Goal: Transaction & Acquisition: Purchase product/service

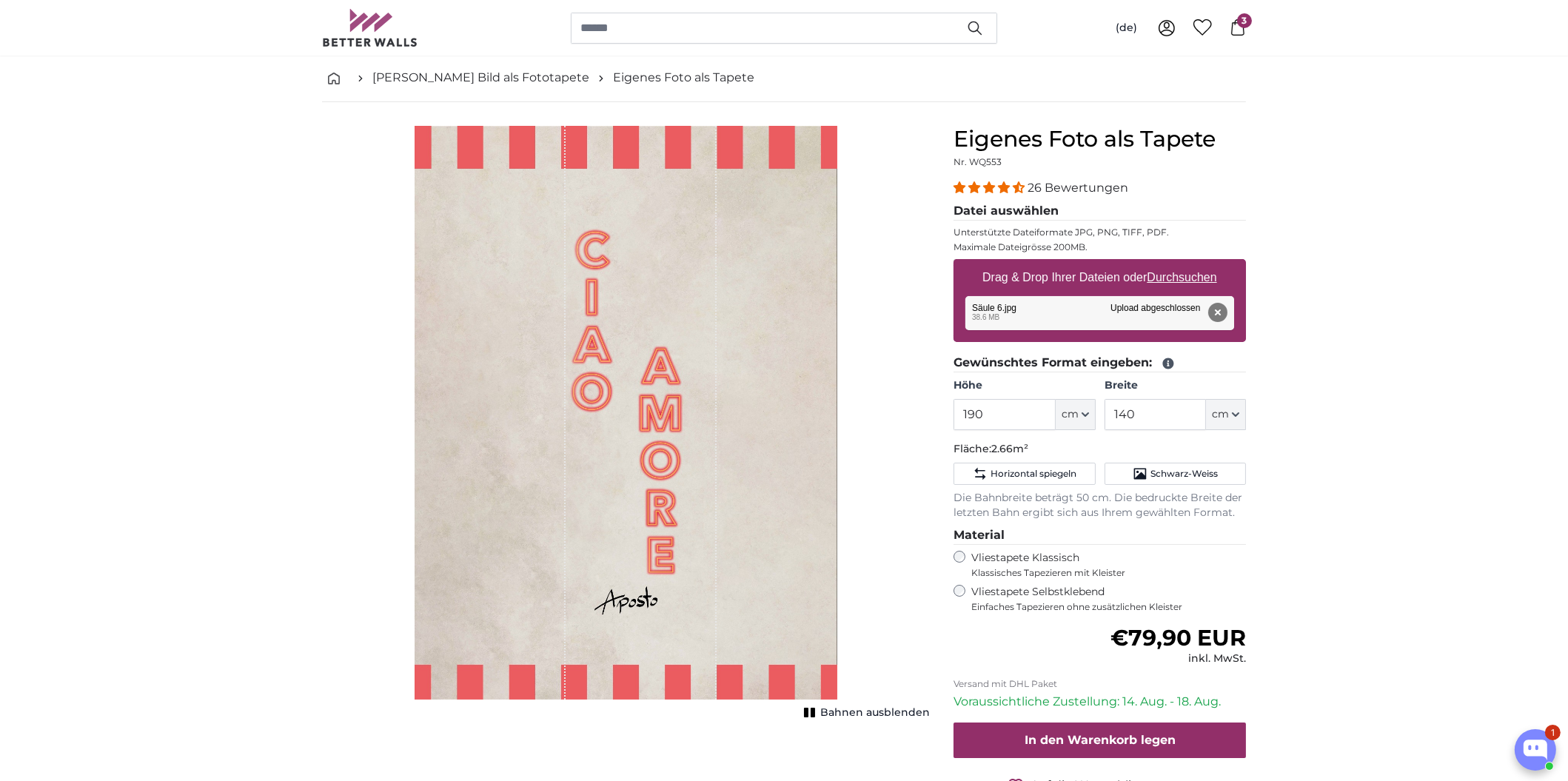
click at [1242, 24] on span "3" at bounding box center [1243, 20] width 15 height 15
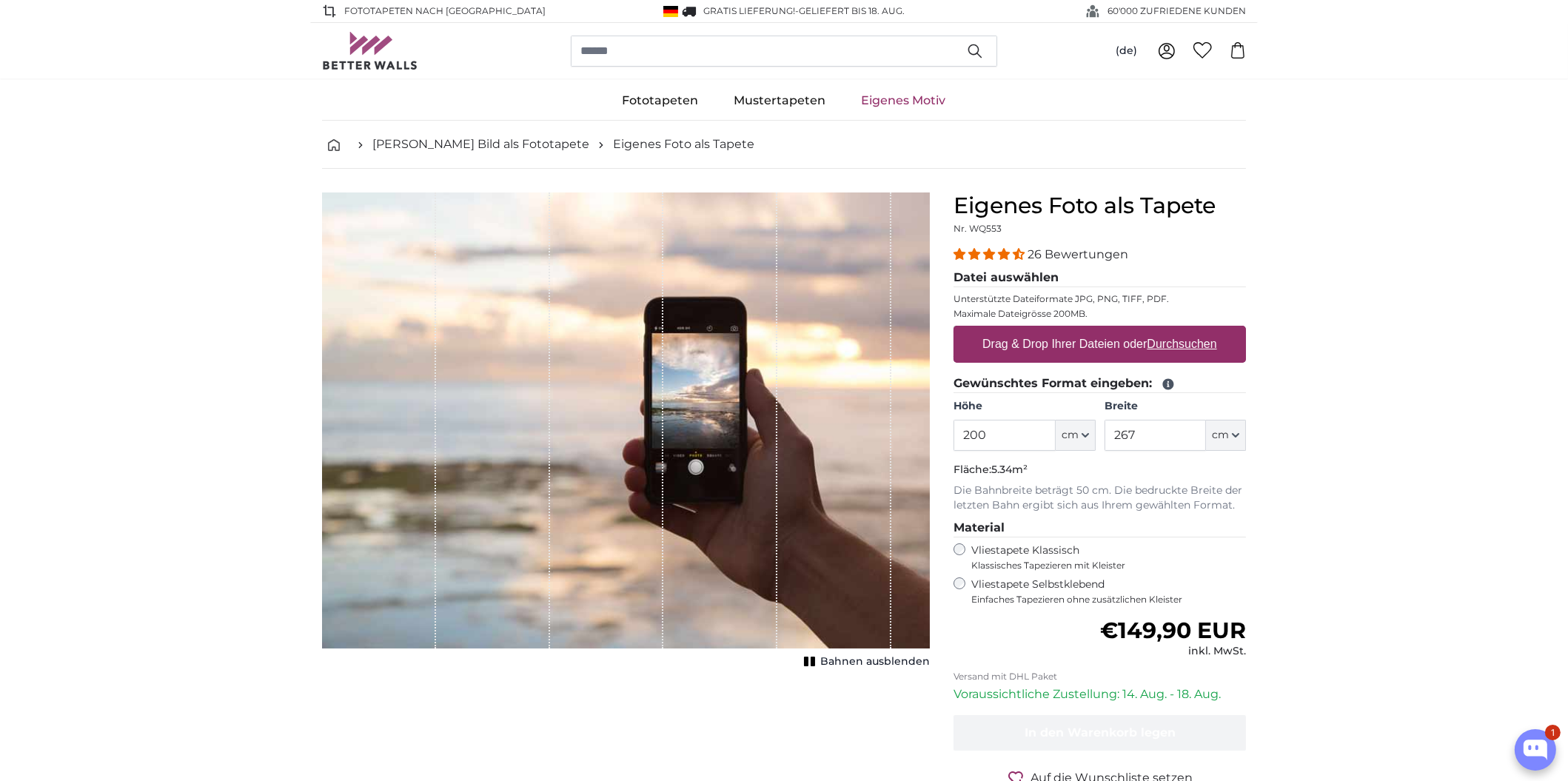
click at [1181, 339] on u "Durchsuchen" at bounding box center [1182, 344] width 70 height 12
click at [1181, 330] on input "Drag & Drop Ihrer Dateien oder Durchsuchen" at bounding box center [1099, 327] width 292 height 4
type input "**********"
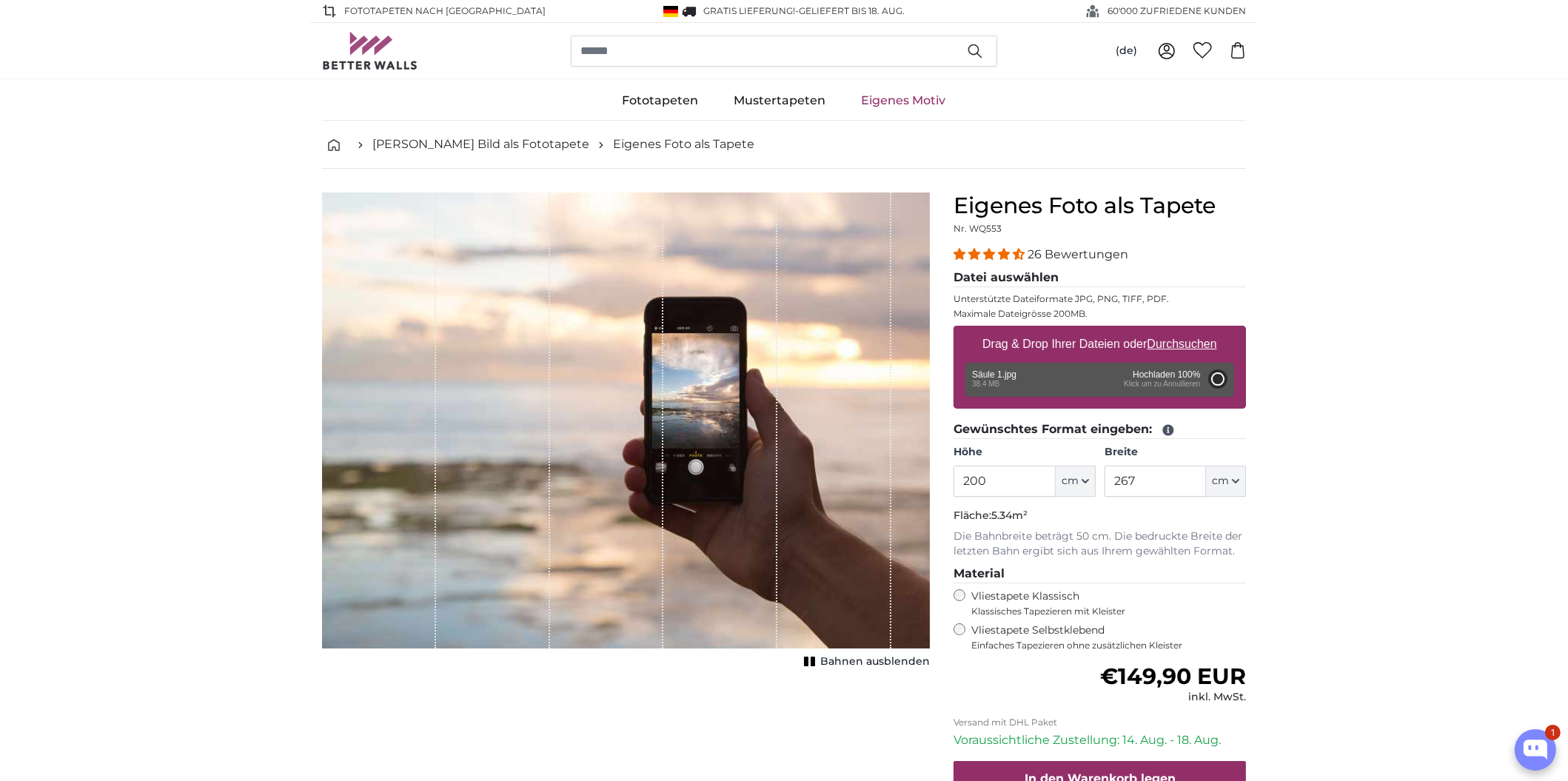
type input "158"
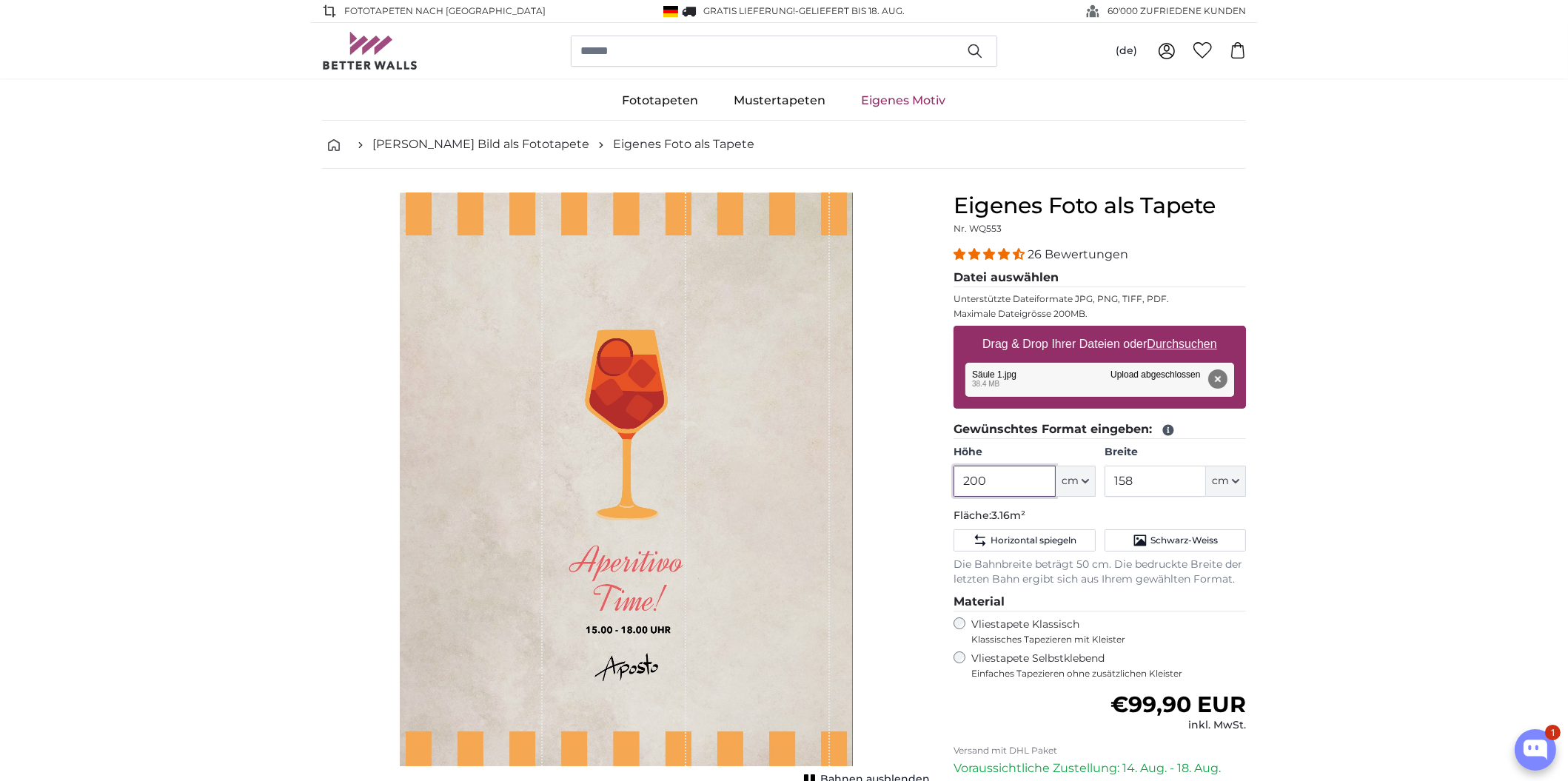
click at [992, 480] on input "200" at bounding box center [1004, 482] width 101 height 31
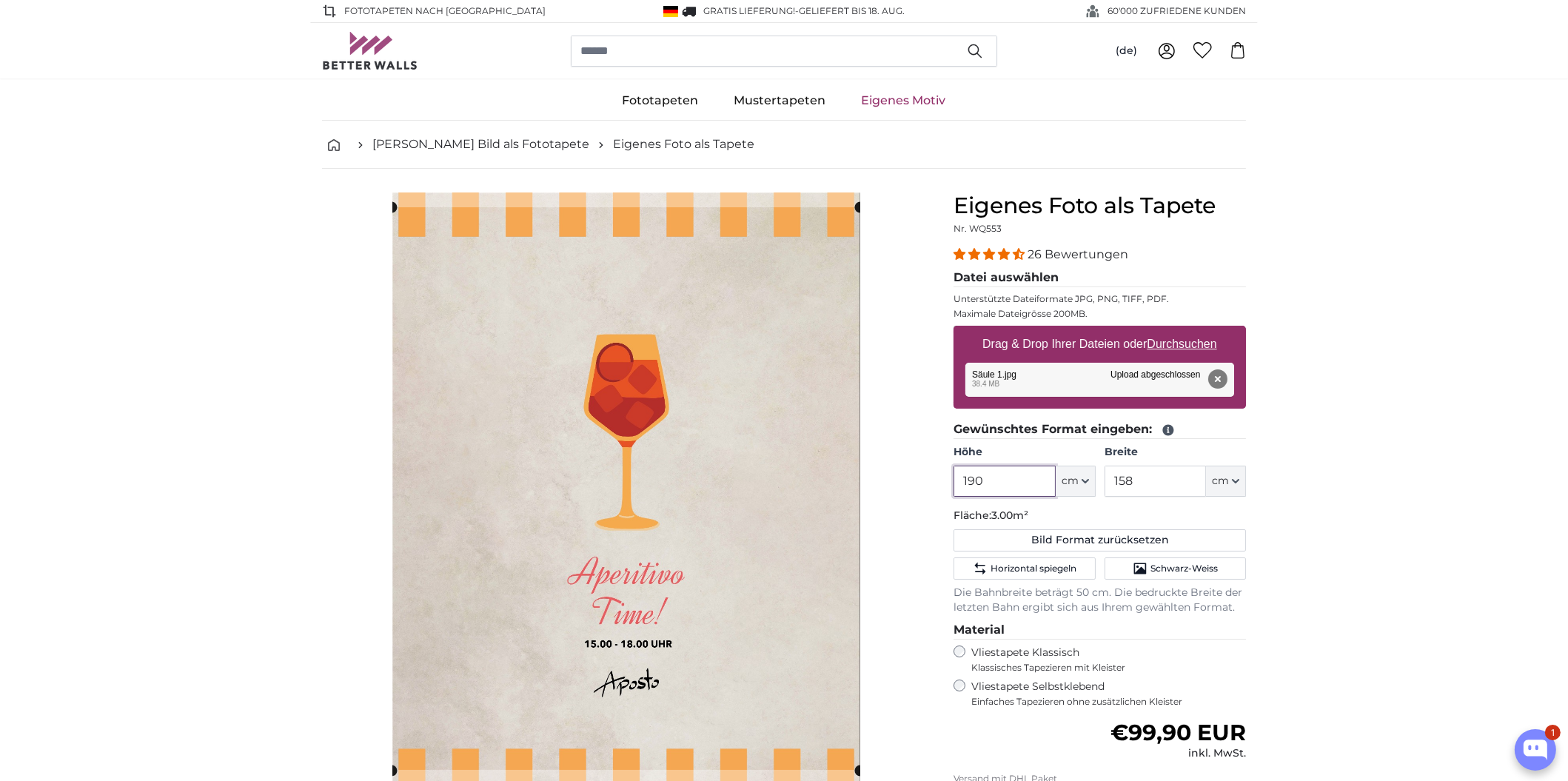
type input "190"
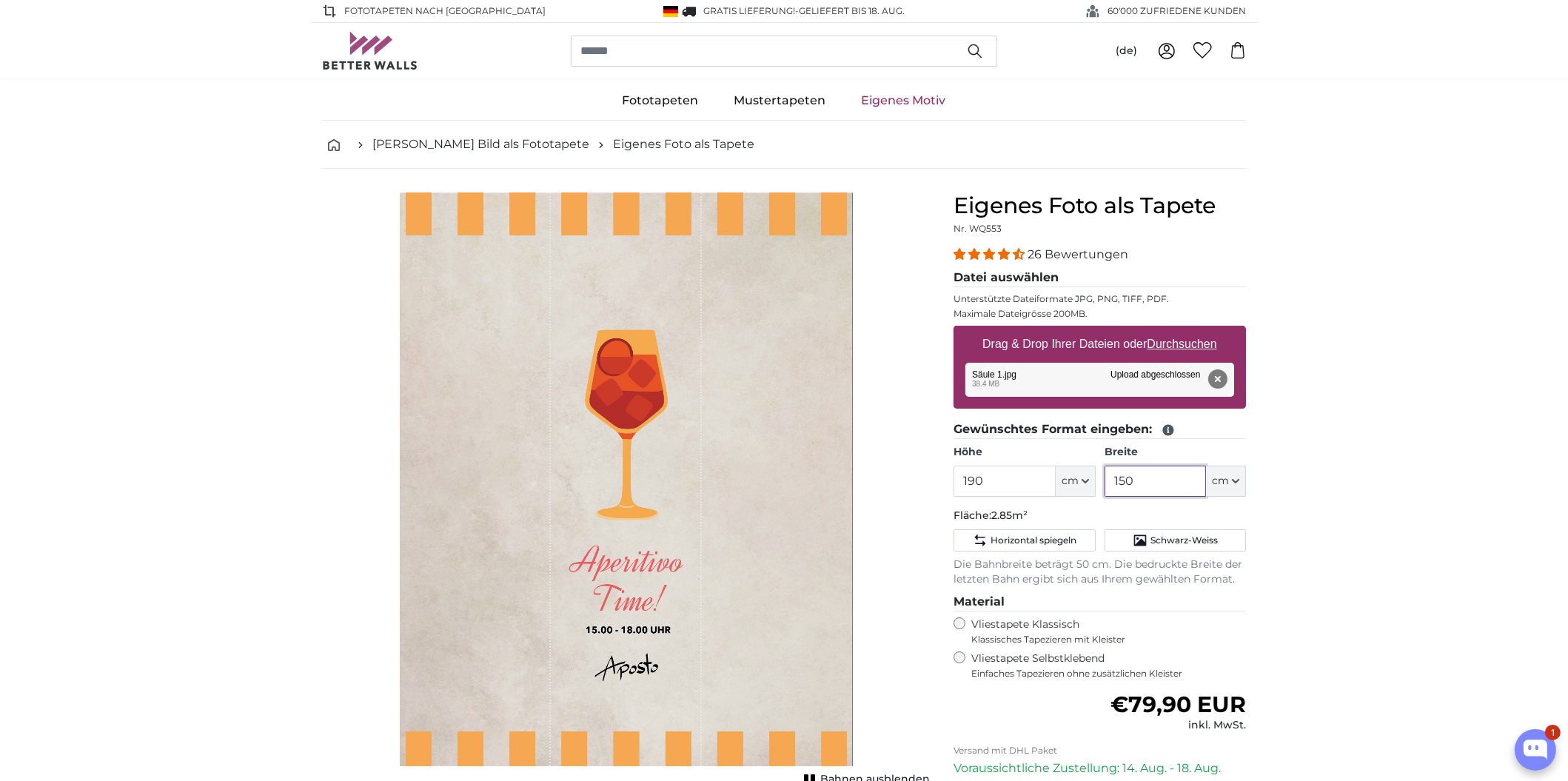
type input "150"
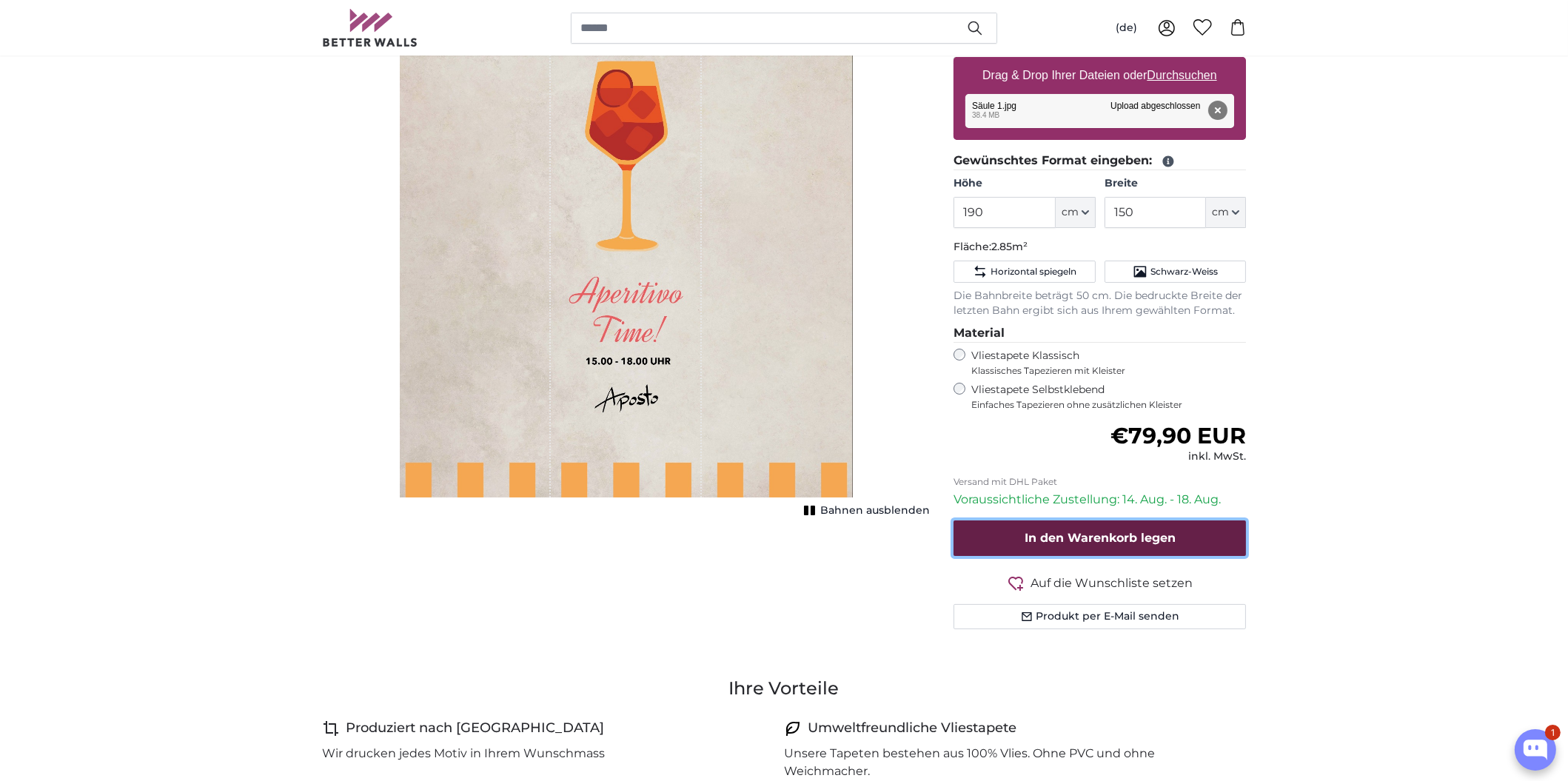
click at [1119, 539] on span "In den Warenkorb legen" at bounding box center [1099, 538] width 151 height 14
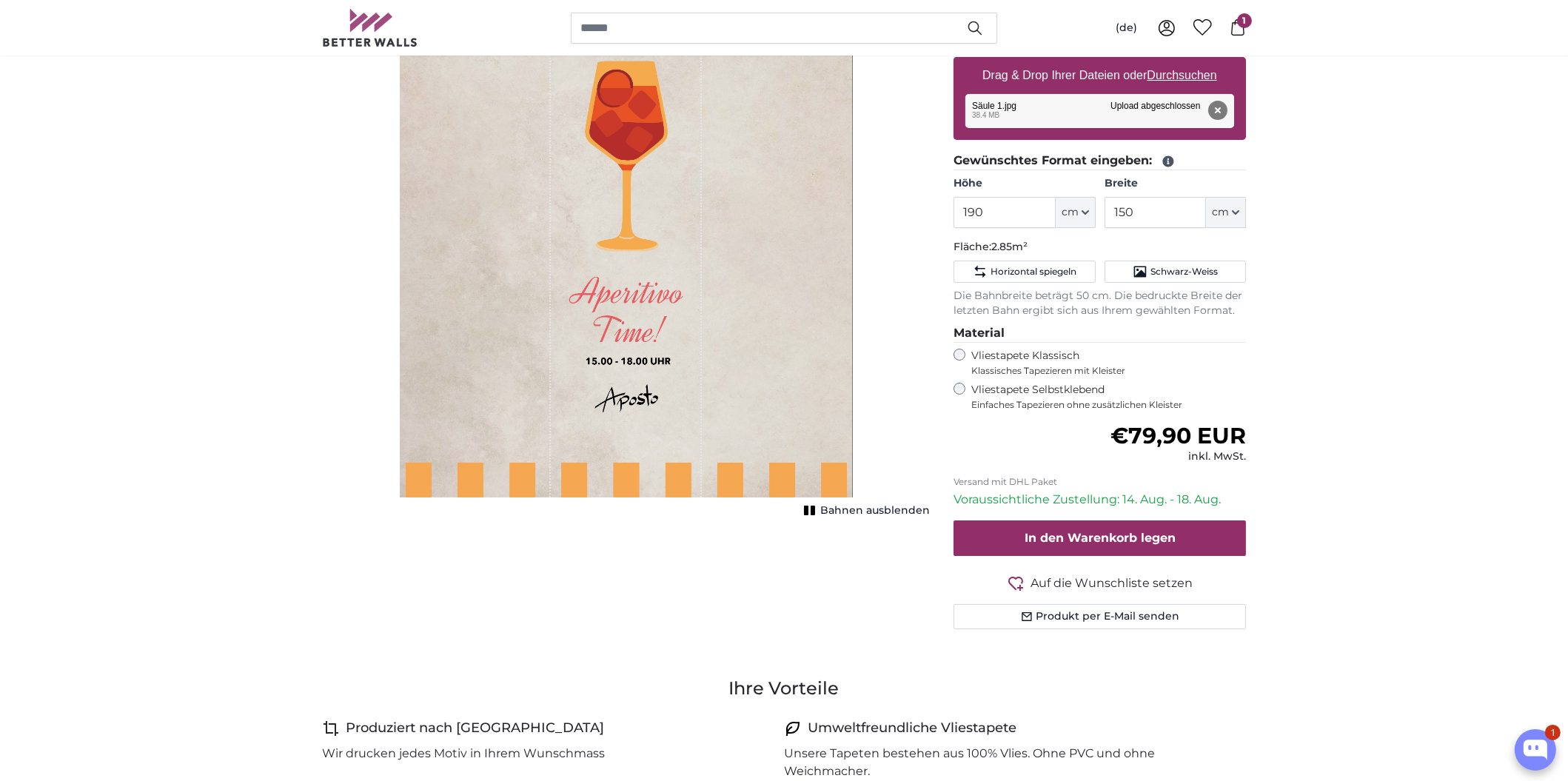
scroll to position [0, 0]
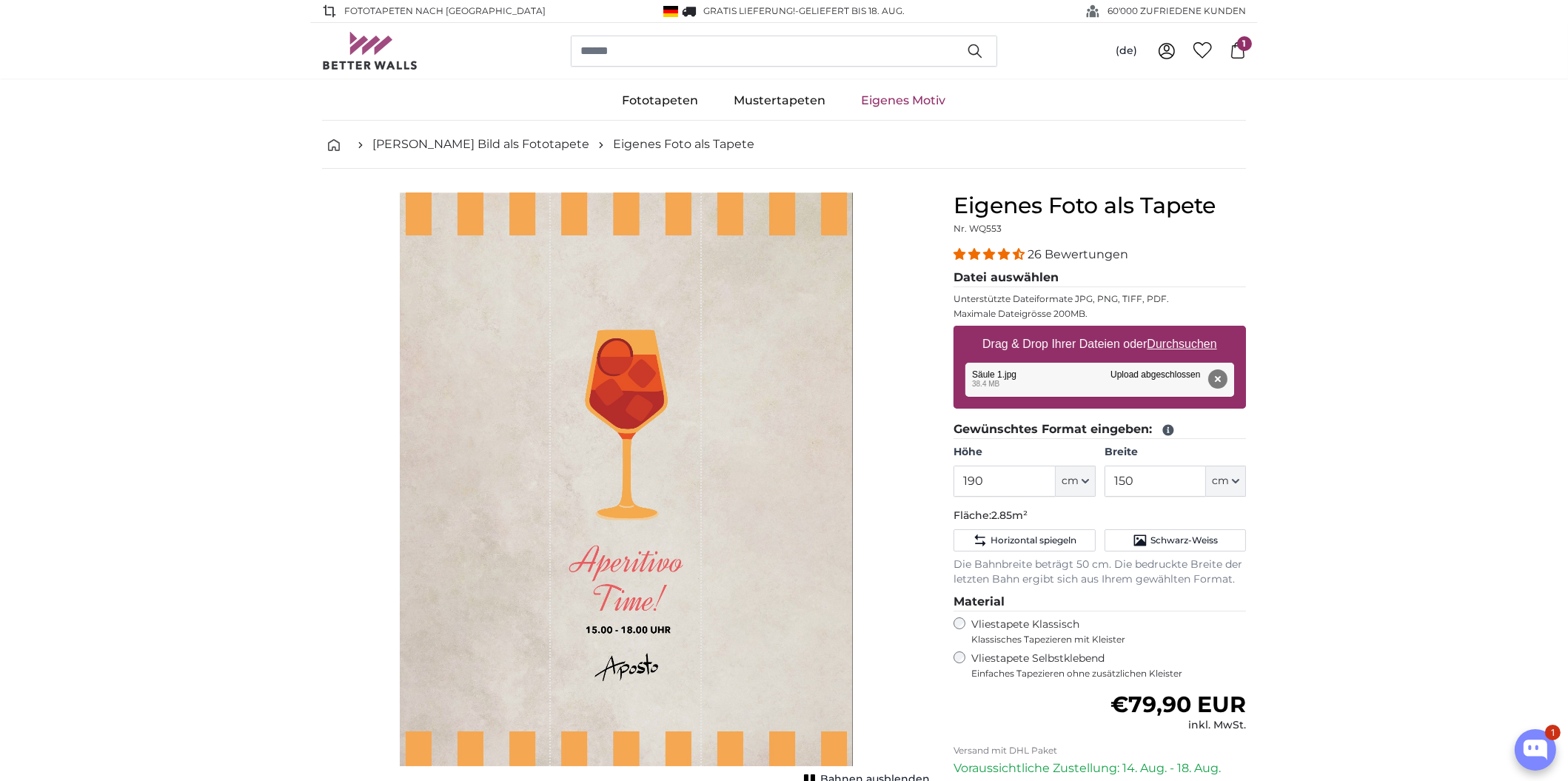
click at [1187, 344] on u "Durchsuchen" at bounding box center [1182, 344] width 70 height 12
click at [1187, 330] on input "Drag & Drop Ihrer Dateien oder Durchsuchen" at bounding box center [1099, 327] width 292 height 4
type input "**********"
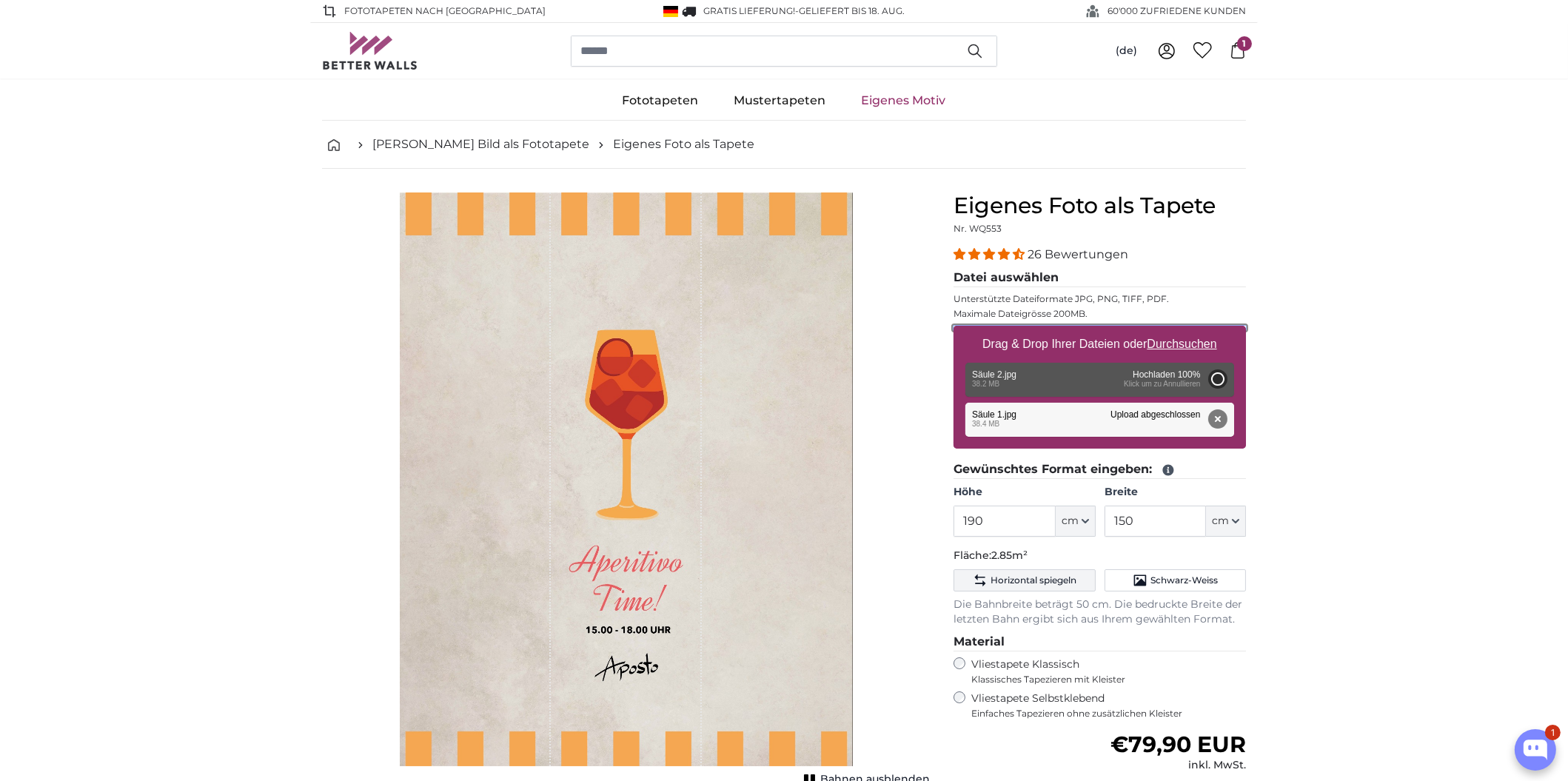
type input "200"
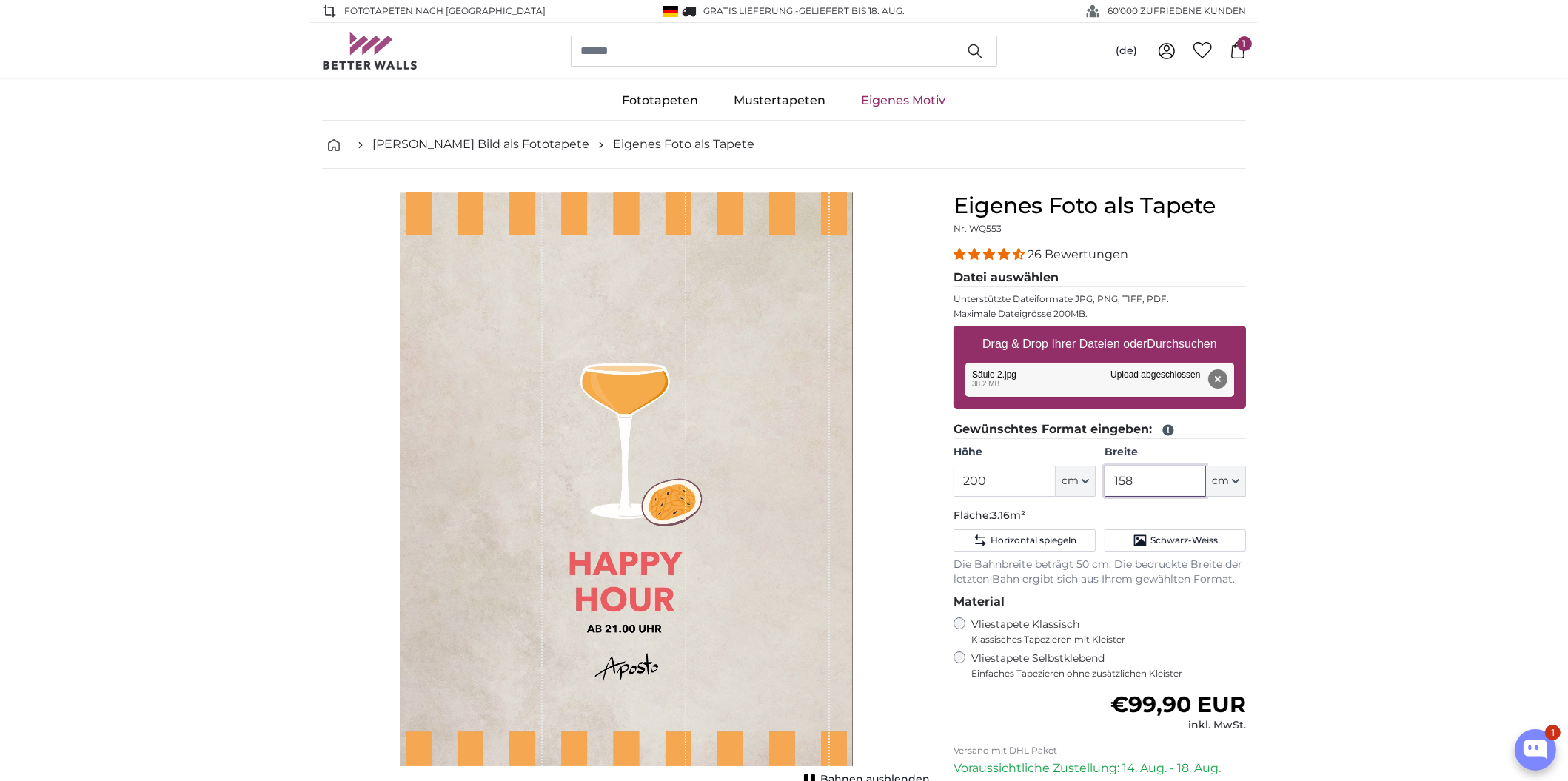
click at [1163, 471] on input "158" at bounding box center [1155, 482] width 101 height 31
type input "150"
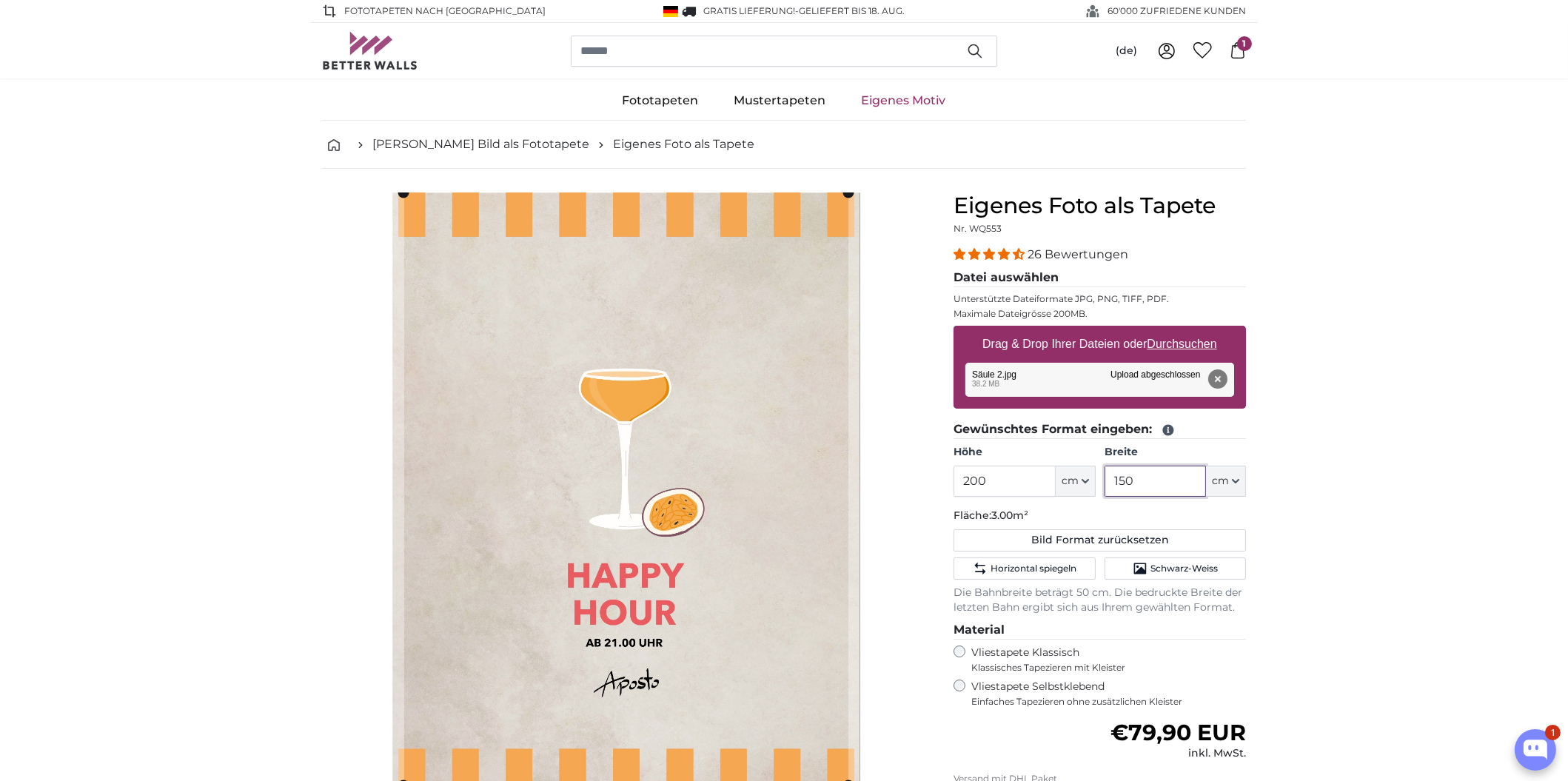
type input "150"
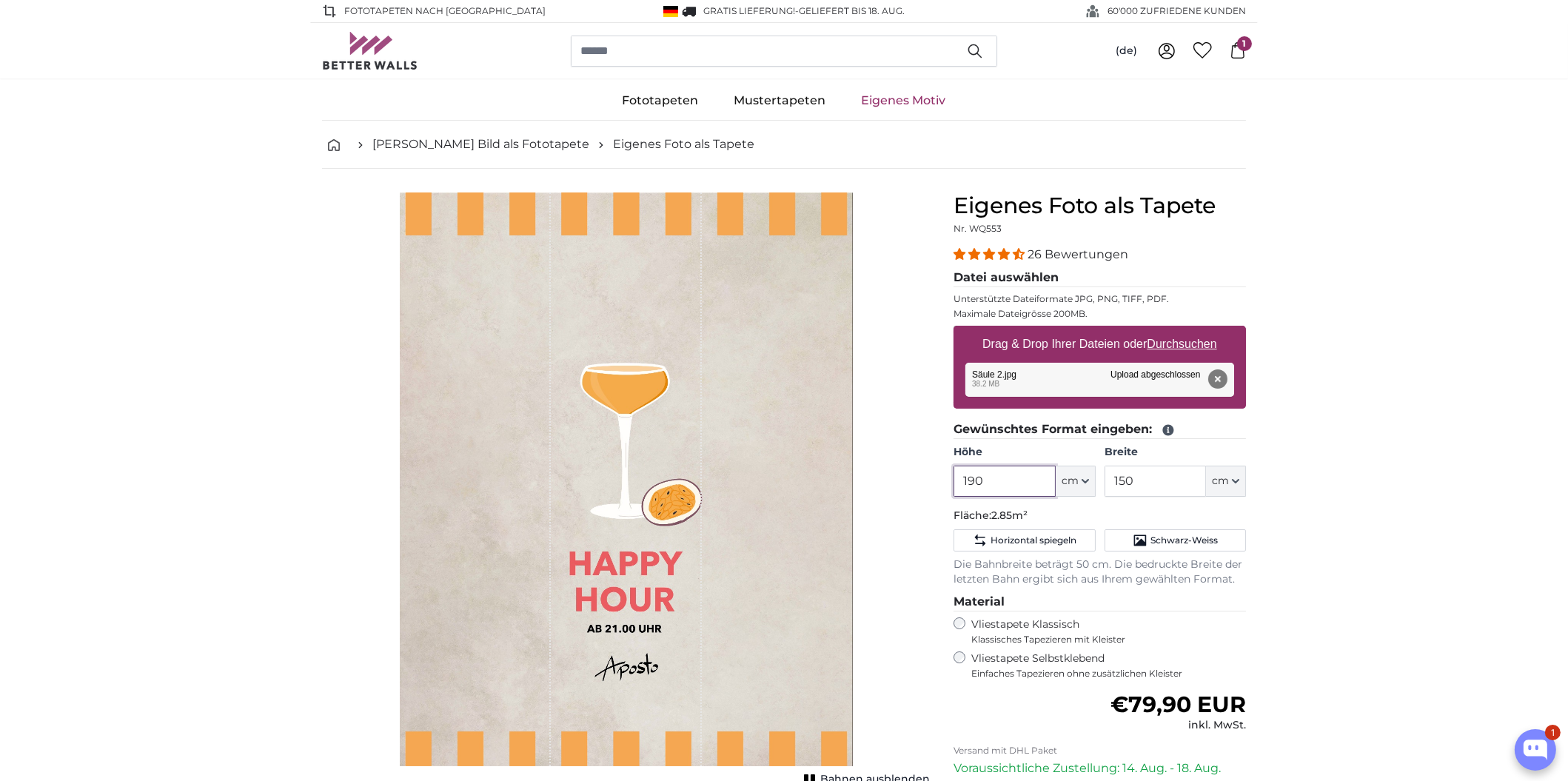
type input "190"
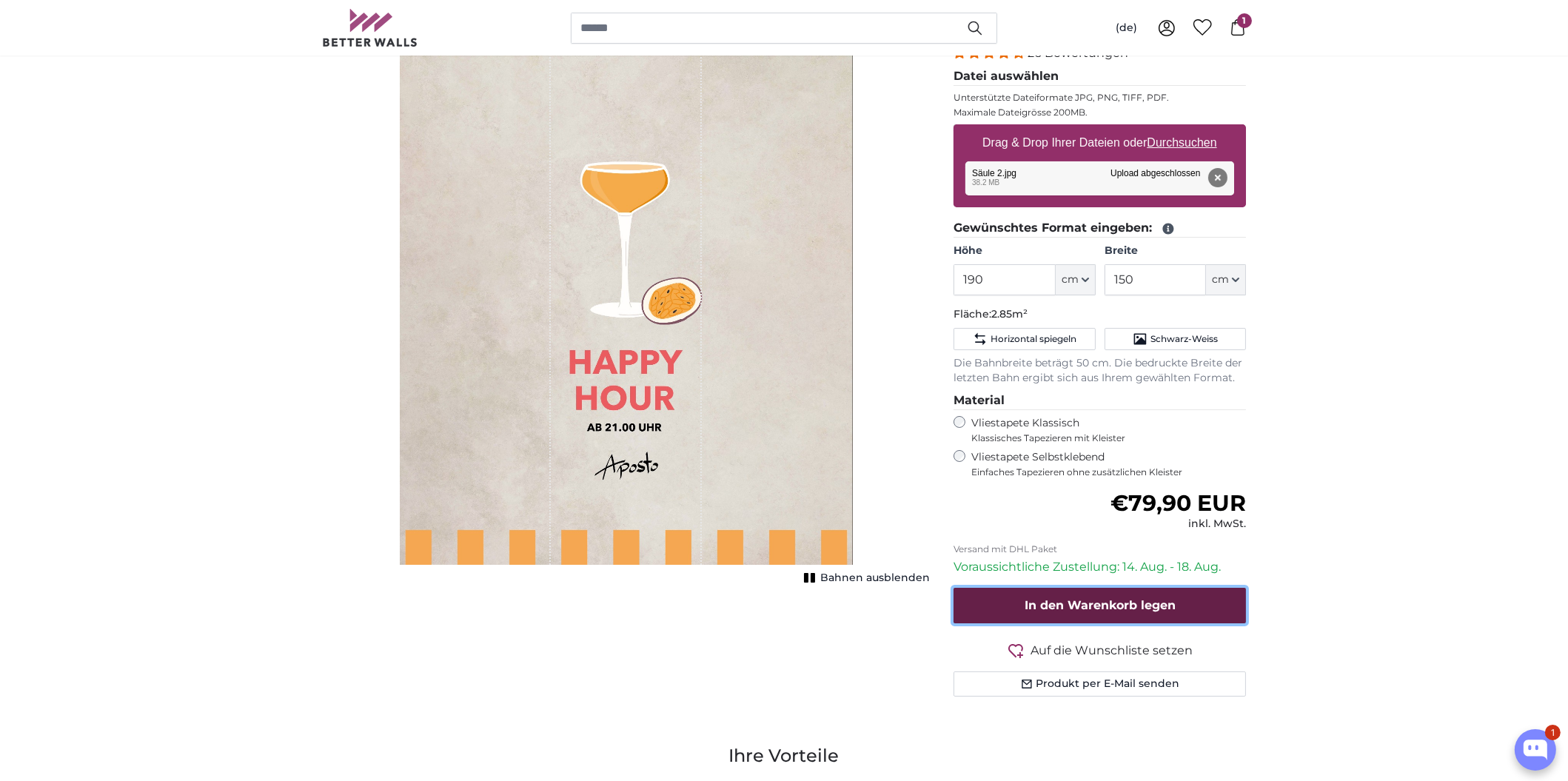
click at [1119, 602] on span "In den Warenkorb legen" at bounding box center [1099, 605] width 151 height 14
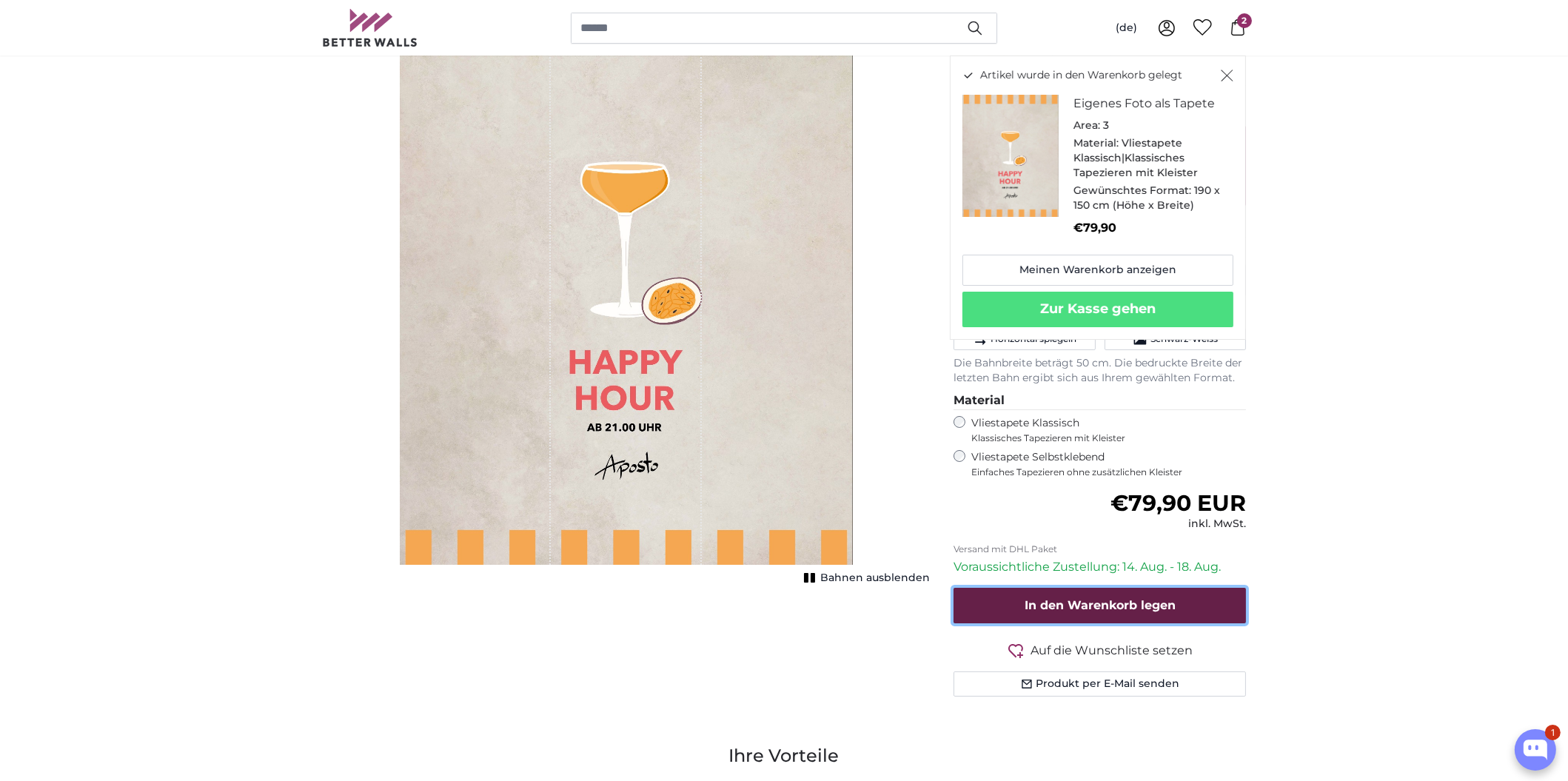
click at [1119, 602] on span "In den Warenkorb legen" at bounding box center [1099, 605] width 151 height 14
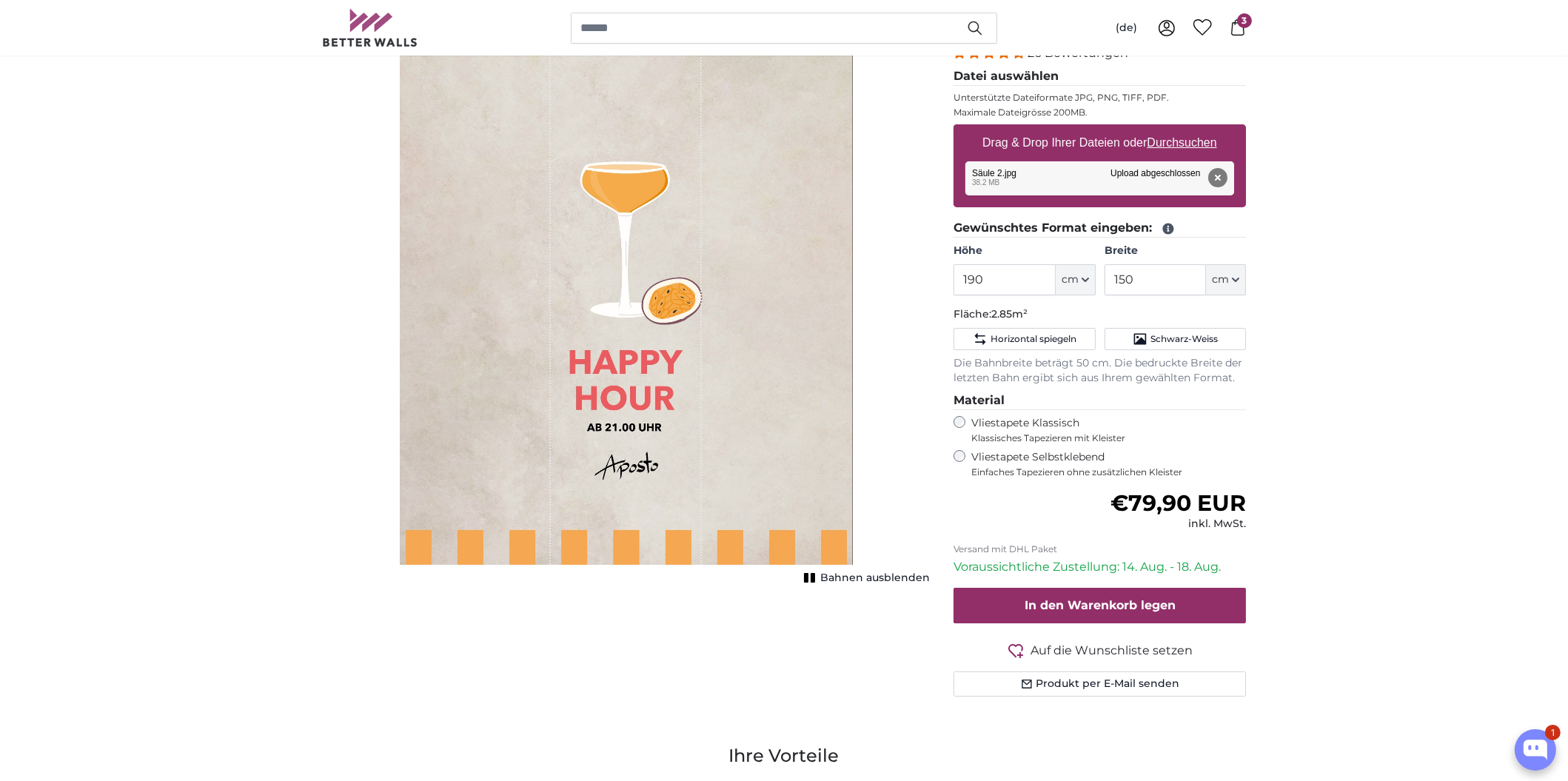
click at [1188, 143] on u "Durchsuchen" at bounding box center [1182, 142] width 70 height 12
click at [1188, 129] on input "Drag & Drop Ihrer Dateien oder Durchsuchen" at bounding box center [1099, 127] width 292 height 4
type input "**********"
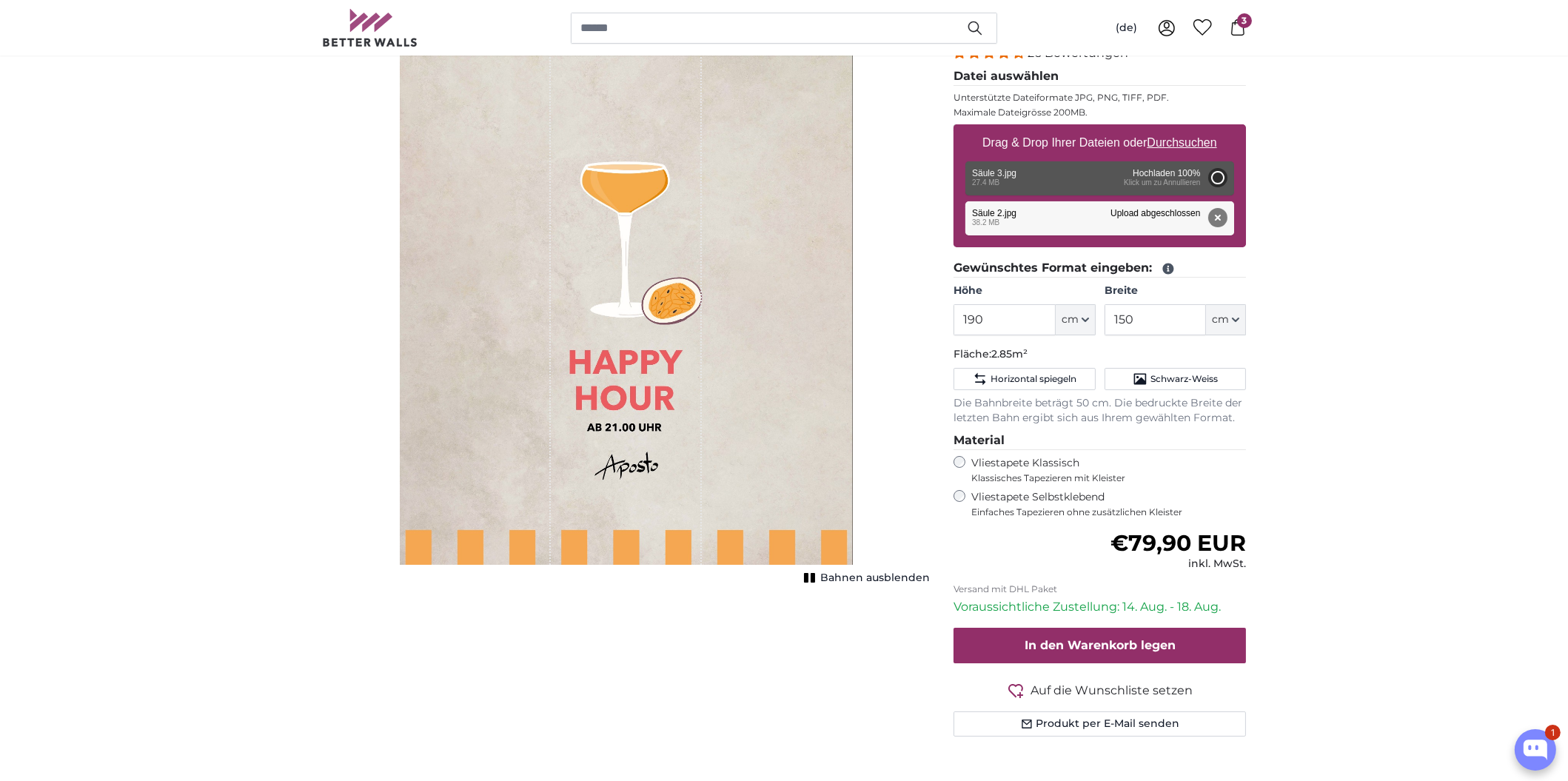
type input "200"
type input "106"
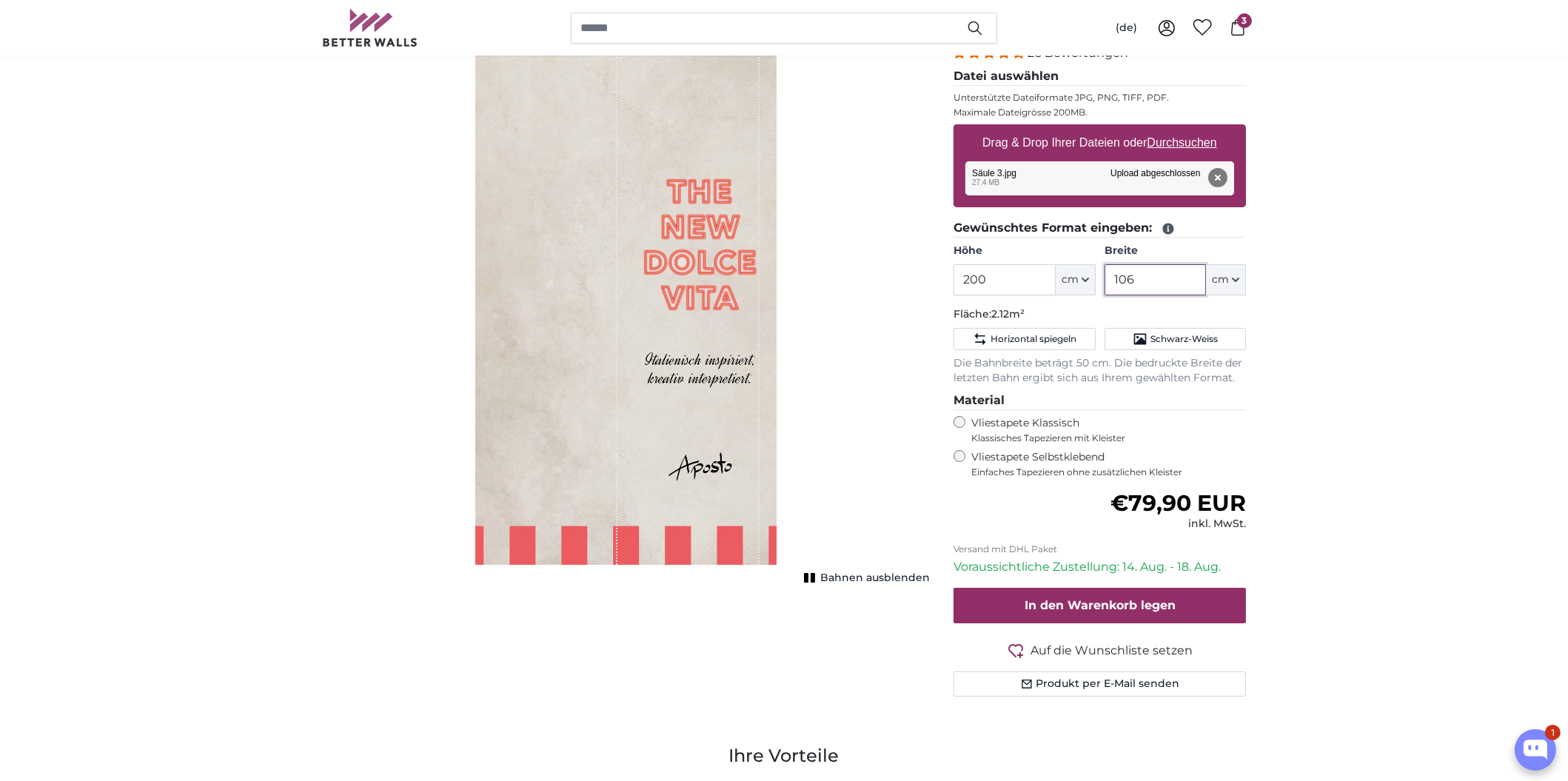
drag, startPoint x: 1162, startPoint y: 281, endPoint x: 1138, endPoint y: 280, distance: 24.0
click at [1138, 280] on input "106" at bounding box center [1155, 280] width 101 height 31
drag, startPoint x: 1016, startPoint y: 273, endPoint x: 957, endPoint y: 277, distance: 59.1
click at [957, 277] on input "200" at bounding box center [1004, 280] width 101 height 31
type input "190"
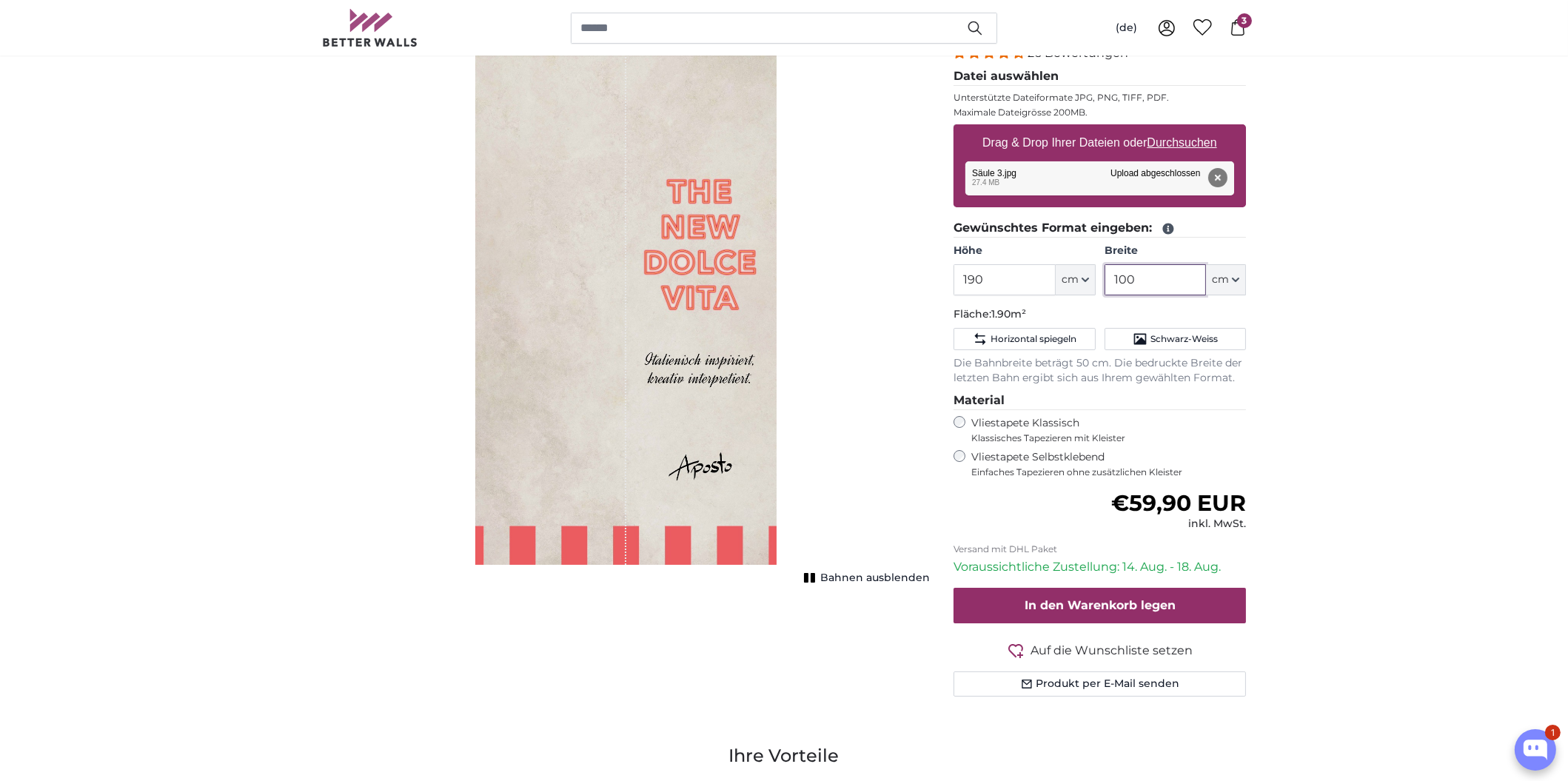
type input "100"
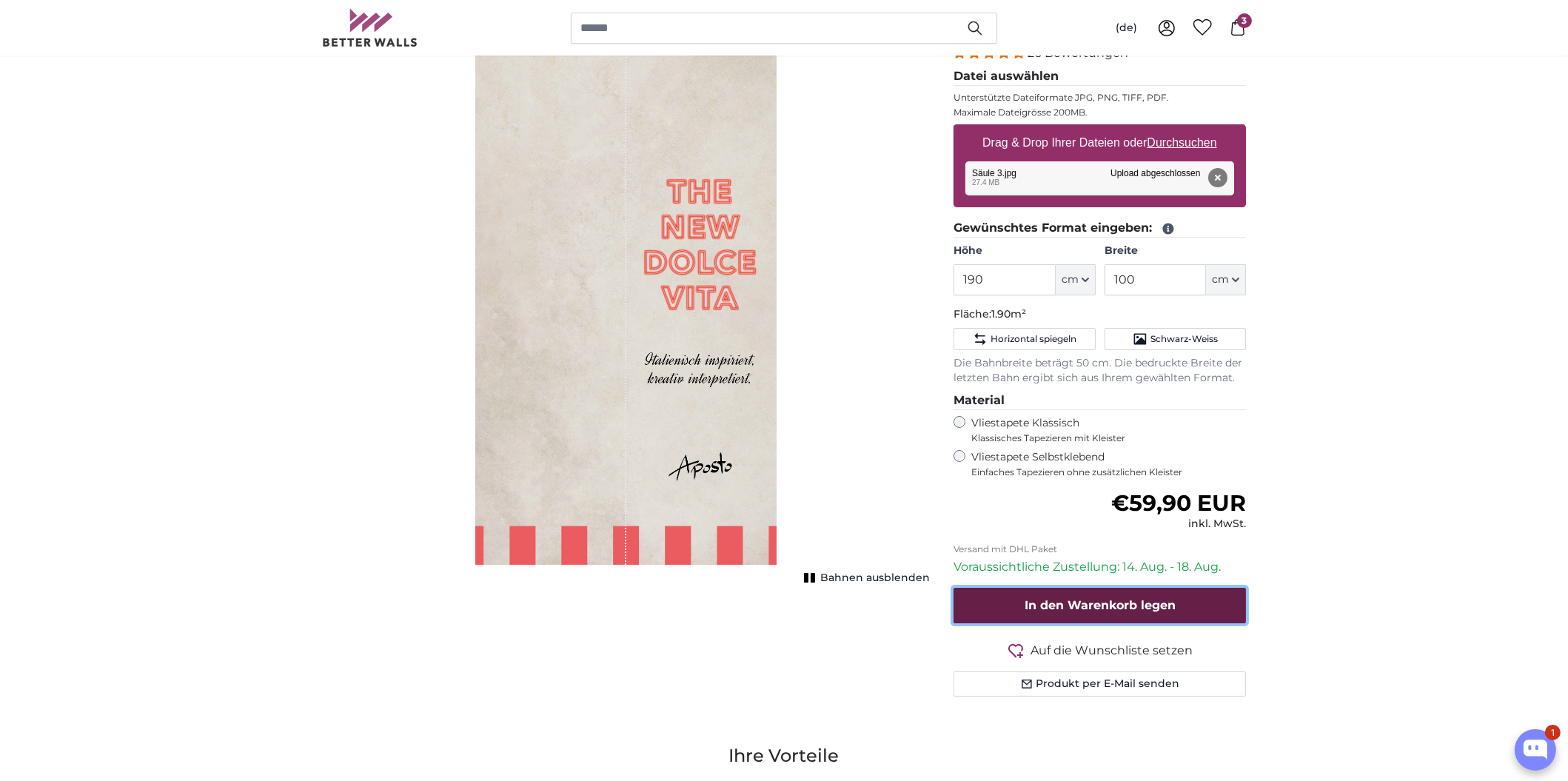
click at [1105, 604] on span "In den Warenkorb legen" at bounding box center [1099, 605] width 151 height 14
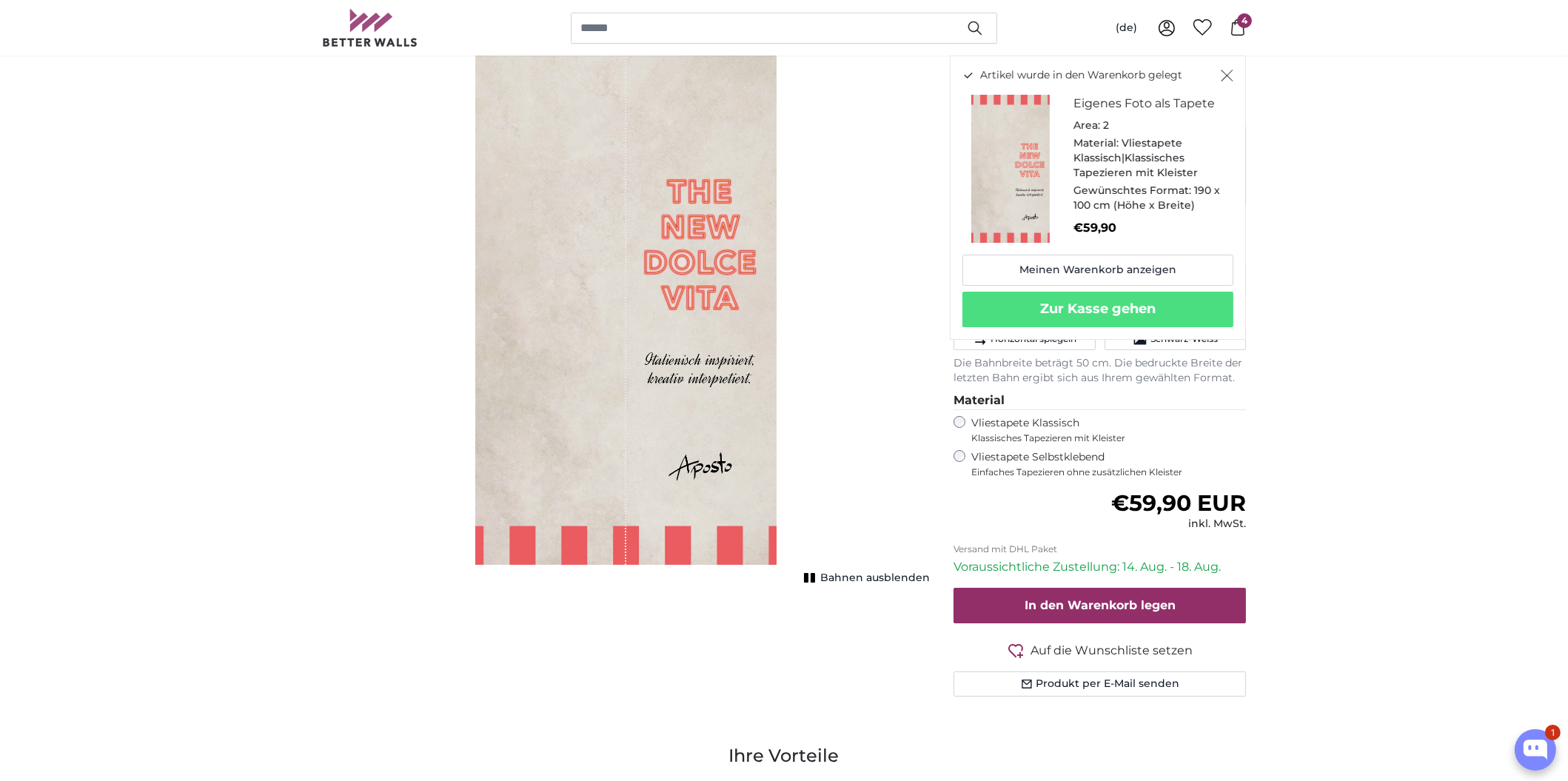
click at [1225, 74] on icon "Schließen" at bounding box center [1227, 76] width 12 height 12
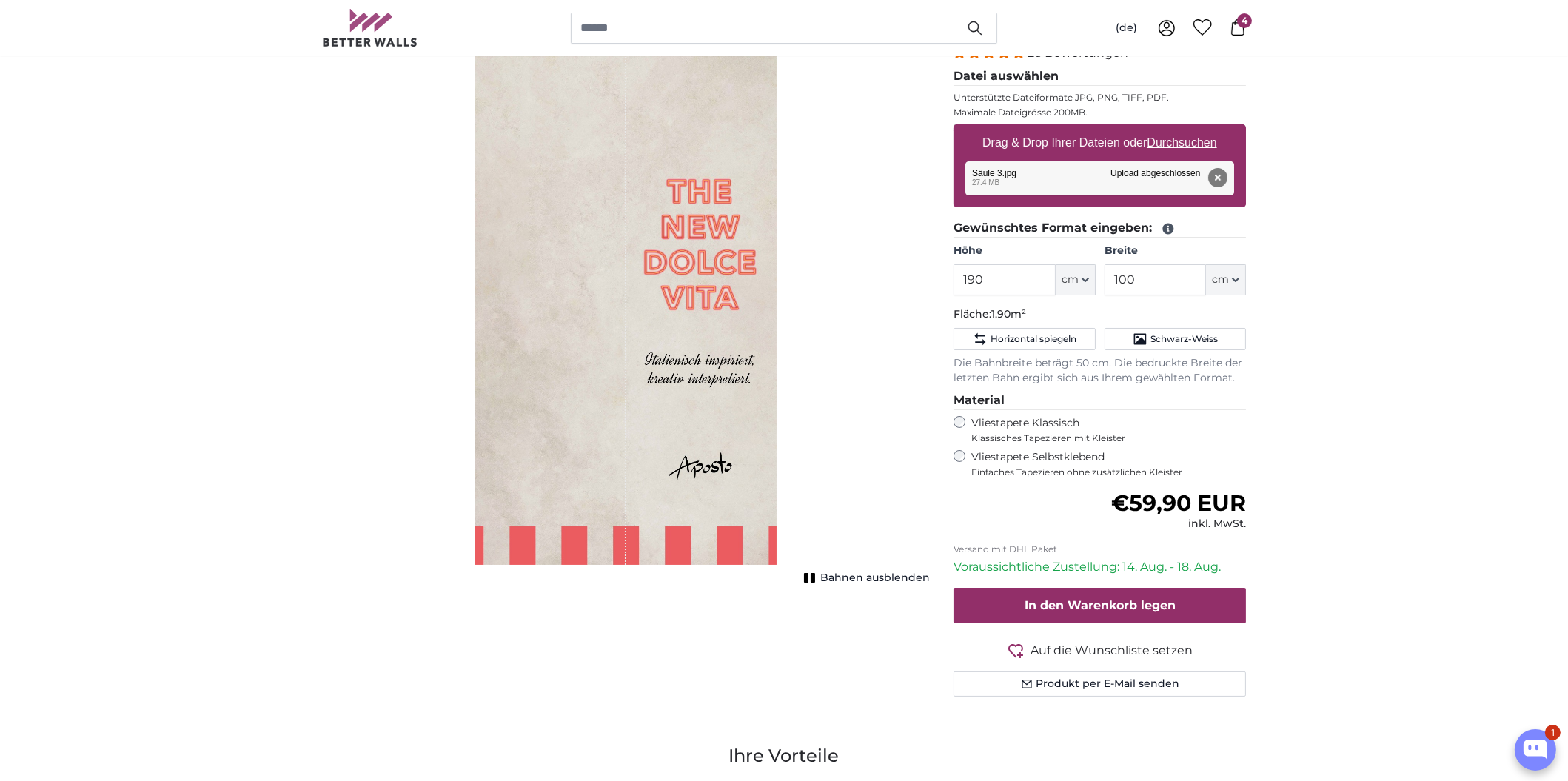
click at [1193, 140] on u "Durchsuchen" at bounding box center [1182, 142] width 70 height 12
click at [1193, 129] on input "Drag & Drop Ihrer Dateien oder Durchsuchen" at bounding box center [1099, 127] width 292 height 4
type input "**********"
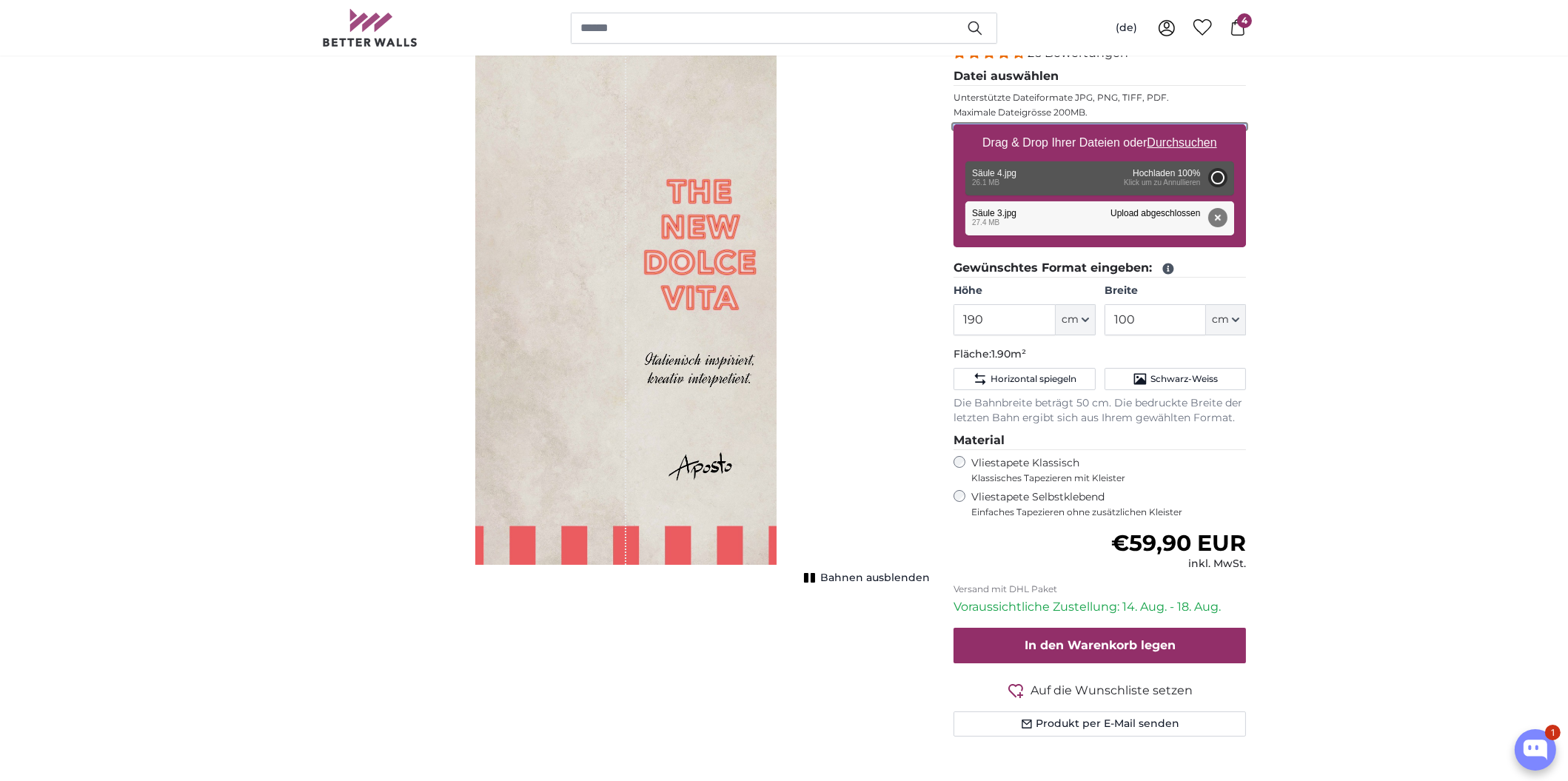
type input "200"
type input "106"
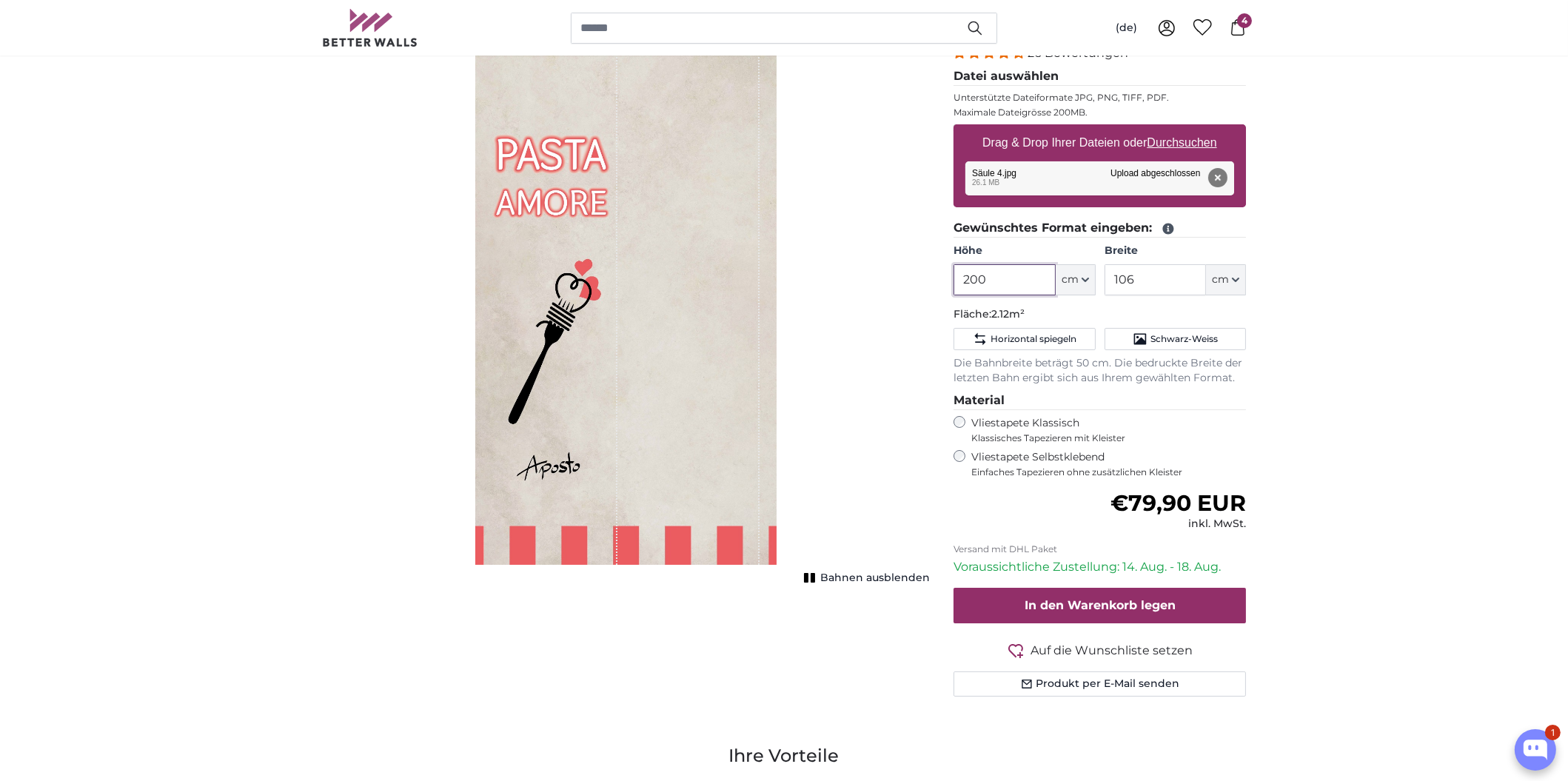
click at [979, 272] on input "200" at bounding box center [1004, 280] width 101 height 31
type input "190"
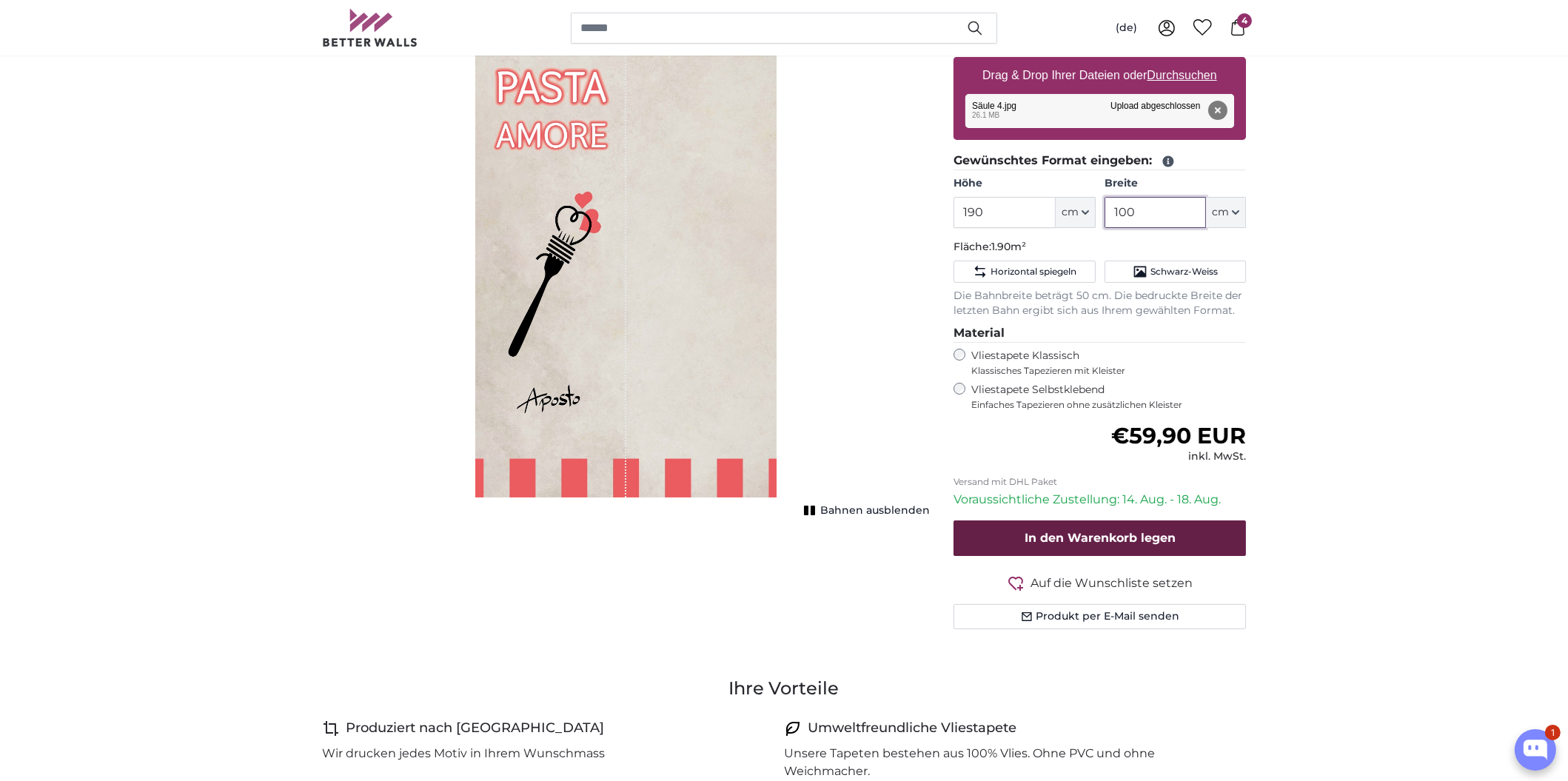
type input "100"
click at [1137, 532] on span "In den Warenkorb legen" at bounding box center [1099, 538] width 151 height 14
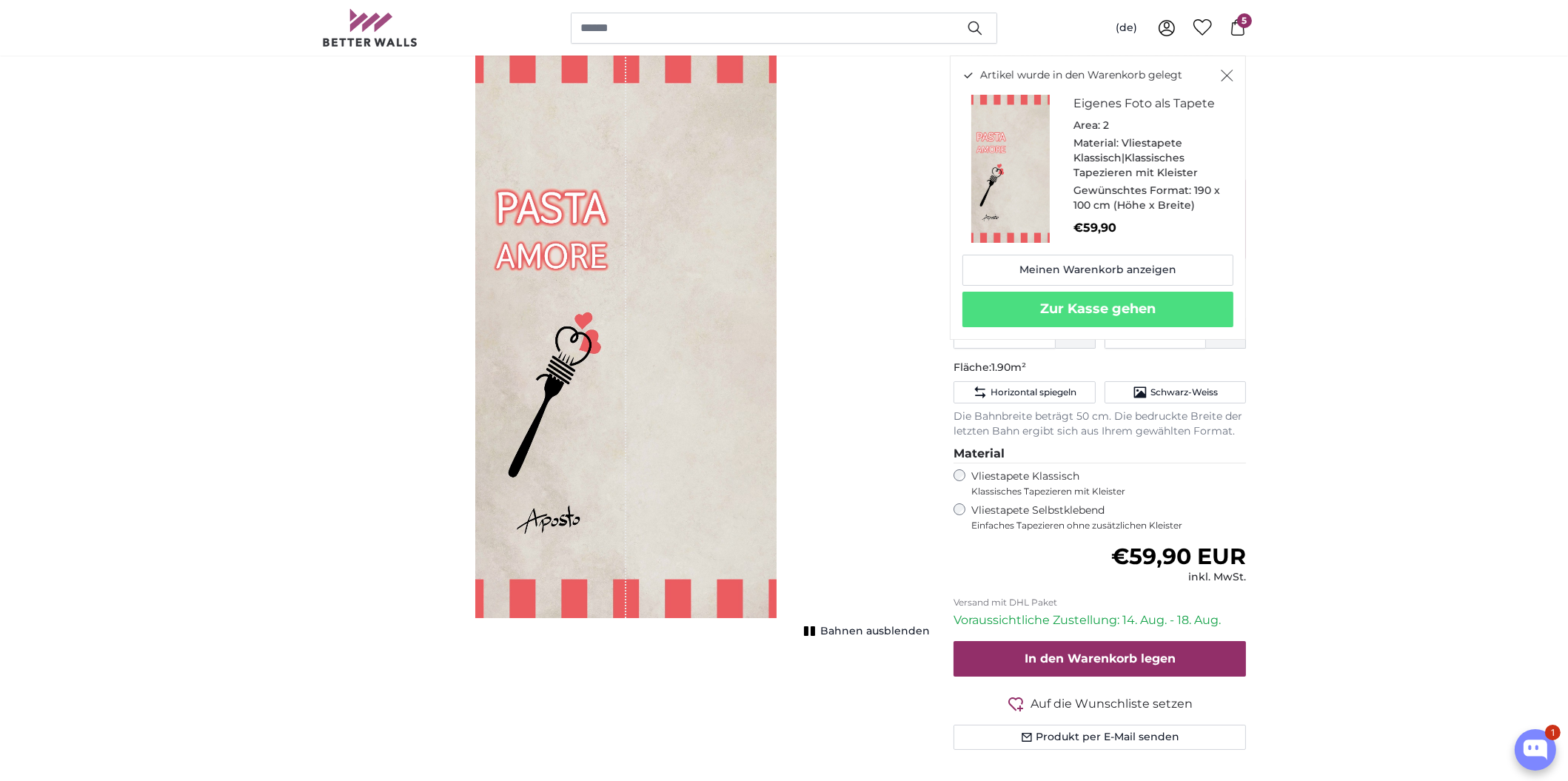
scroll to position [0, 0]
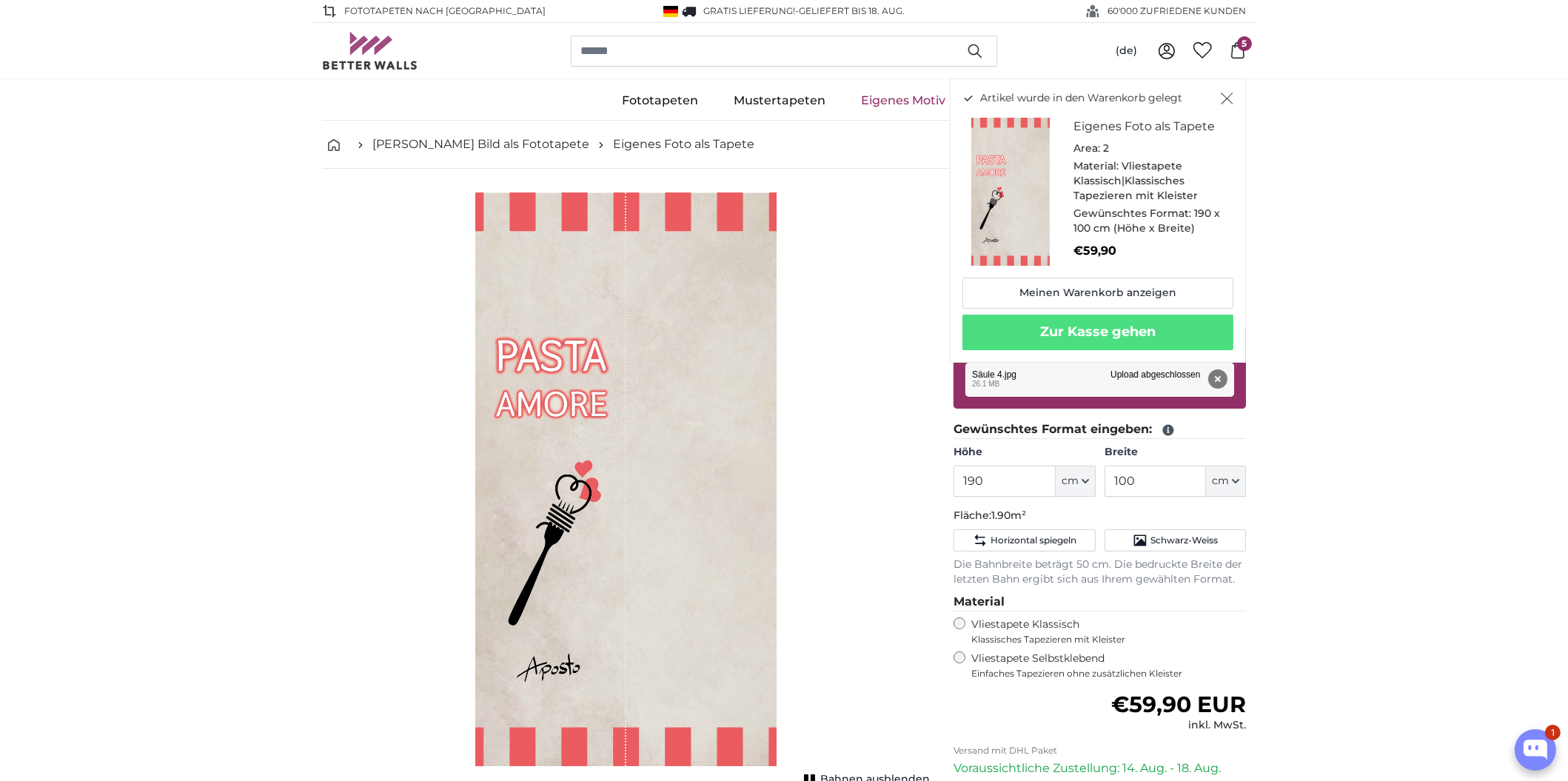
click at [1228, 98] on icon "Schließen" at bounding box center [1228, 99] width 12 height 12
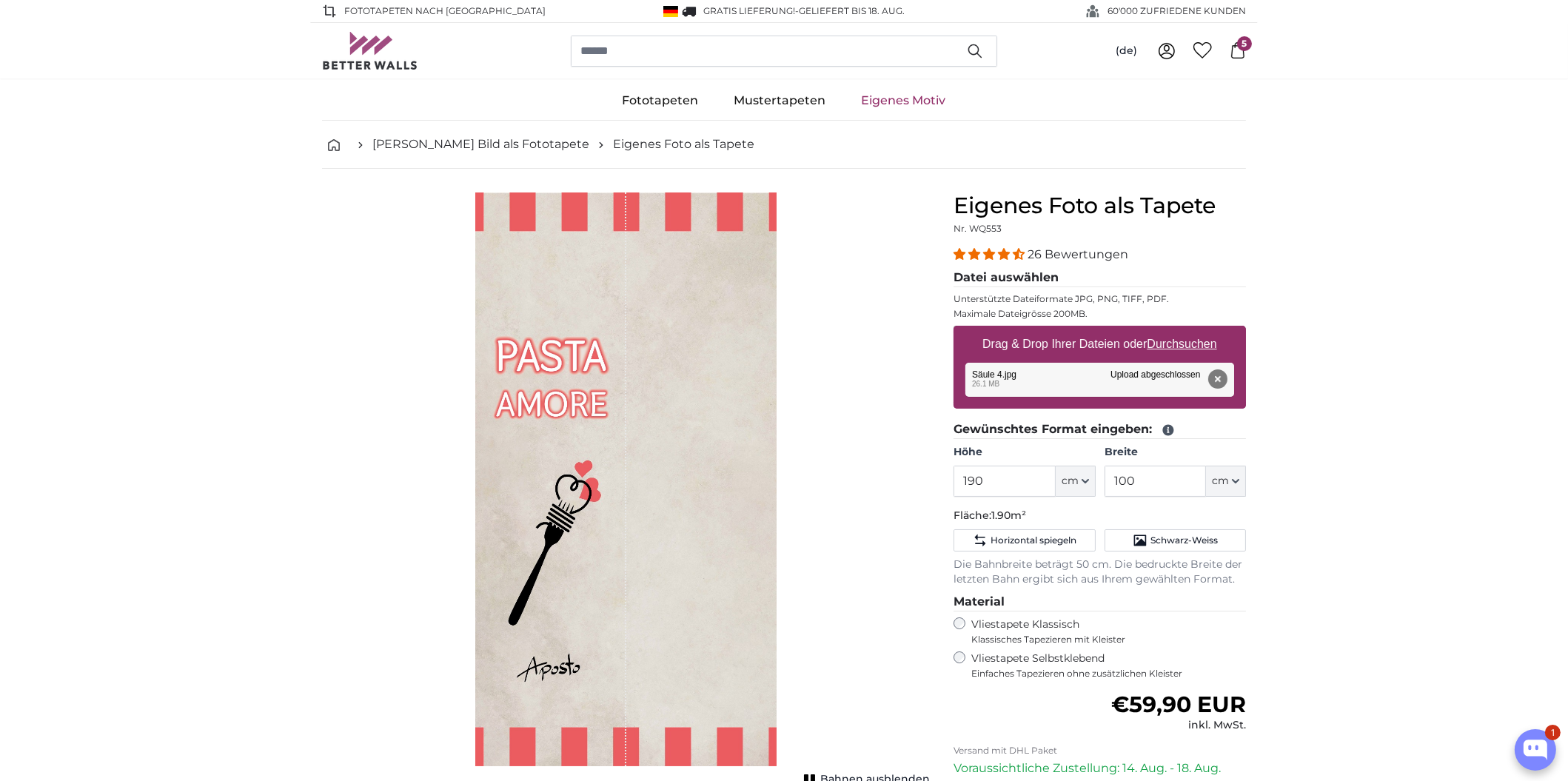
click at [1181, 338] on u "Durchsuchen" at bounding box center [1182, 344] width 70 height 12
click at [1181, 330] on input "Drag & Drop Ihrer Dateien oder Durchsuchen" at bounding box center [1099, 327] width 292 height 4
type input "**********"
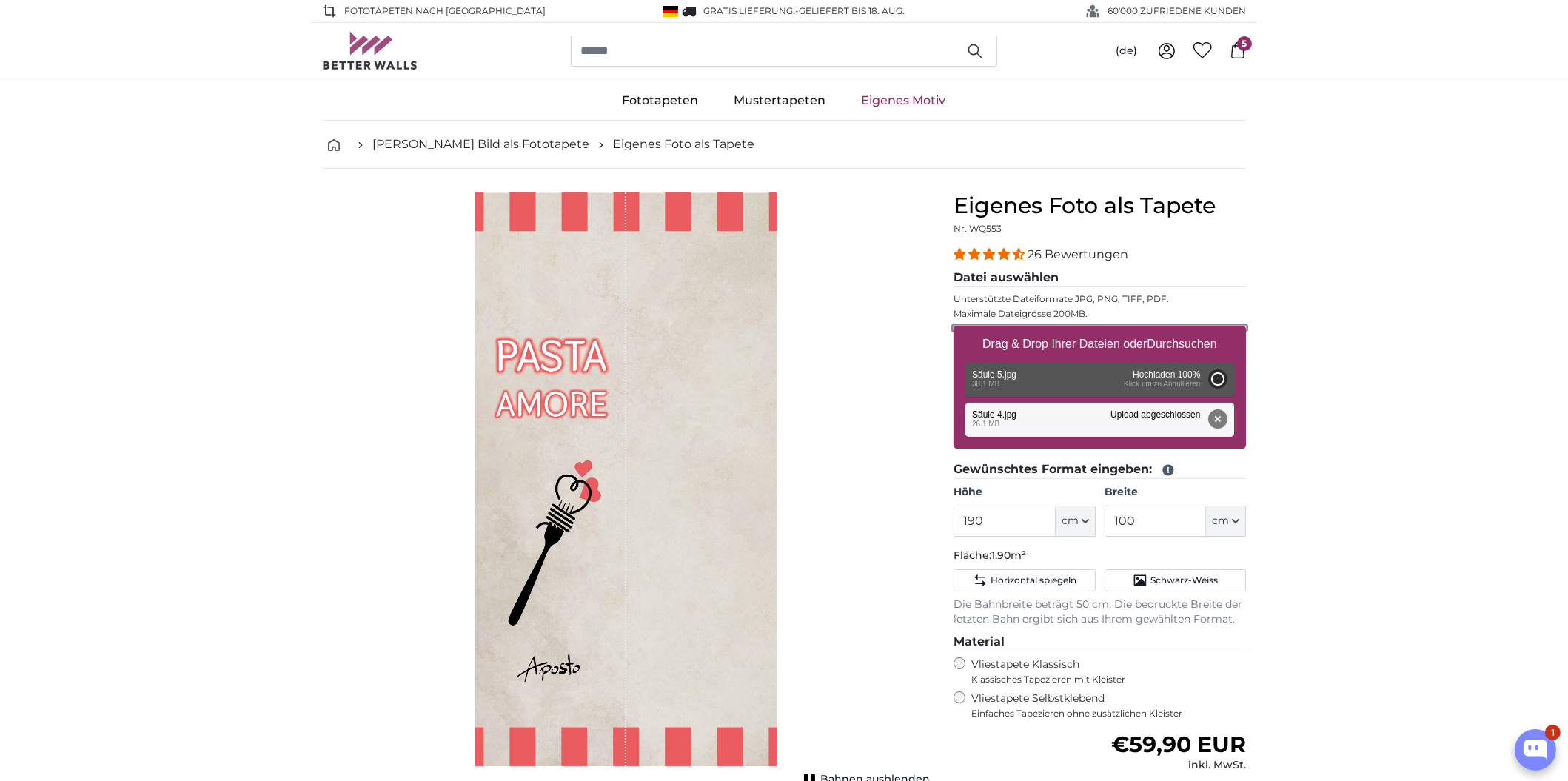
type input "200"
type input "158"
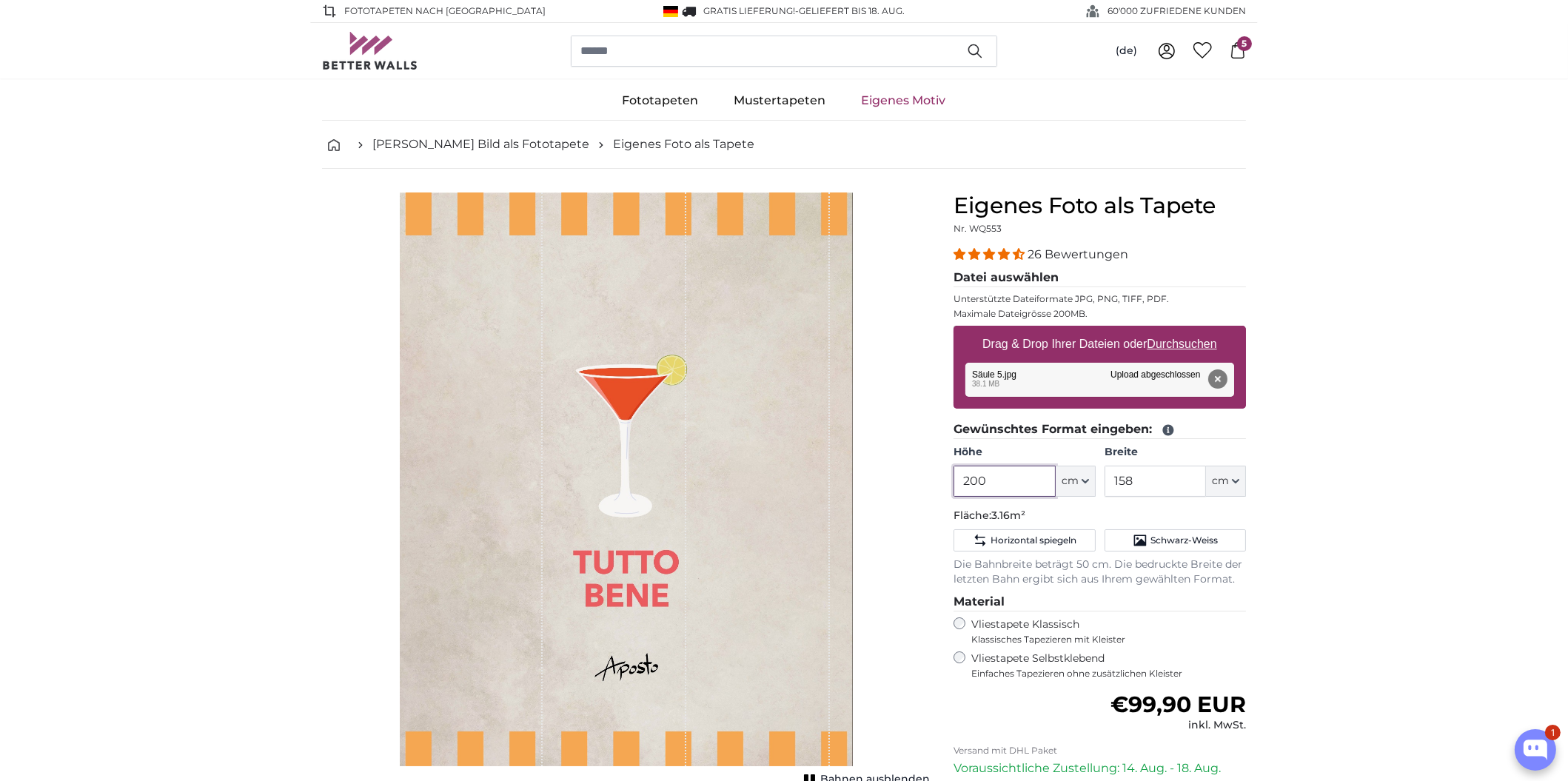
drag, startPoint x: 1024, startPoint y: 476, endPoint x: 871, endPoint y: 481, distance: 153.1
click at [871, 481] on product-detail "Abbrechen Bild zuschneiden Bahnen ausblenden Eigenes Foto als Tapete Nr. WQ553 …" at bounding box center [784, 551] width 948 height 764
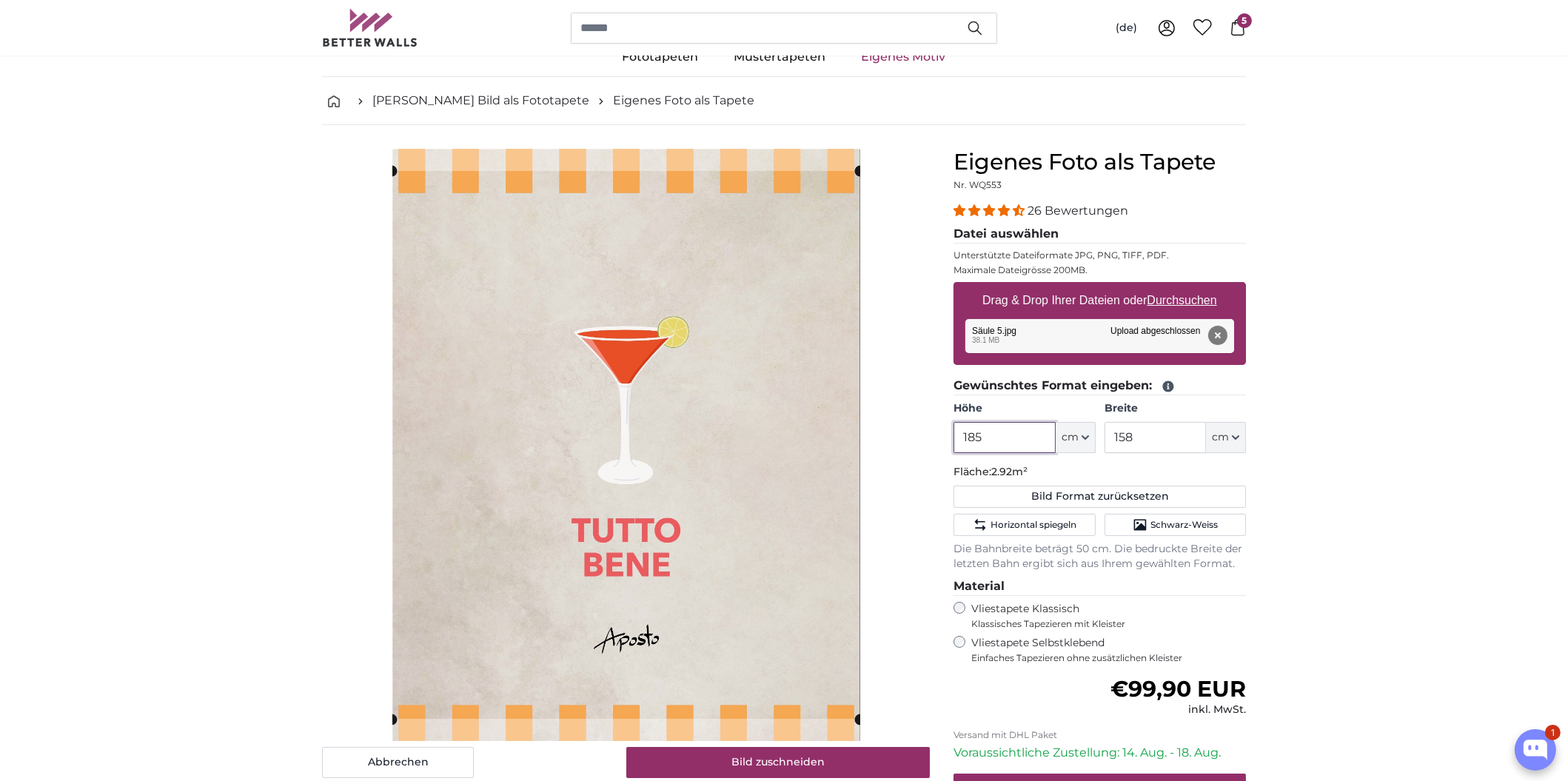
scroll to position [66, 0]
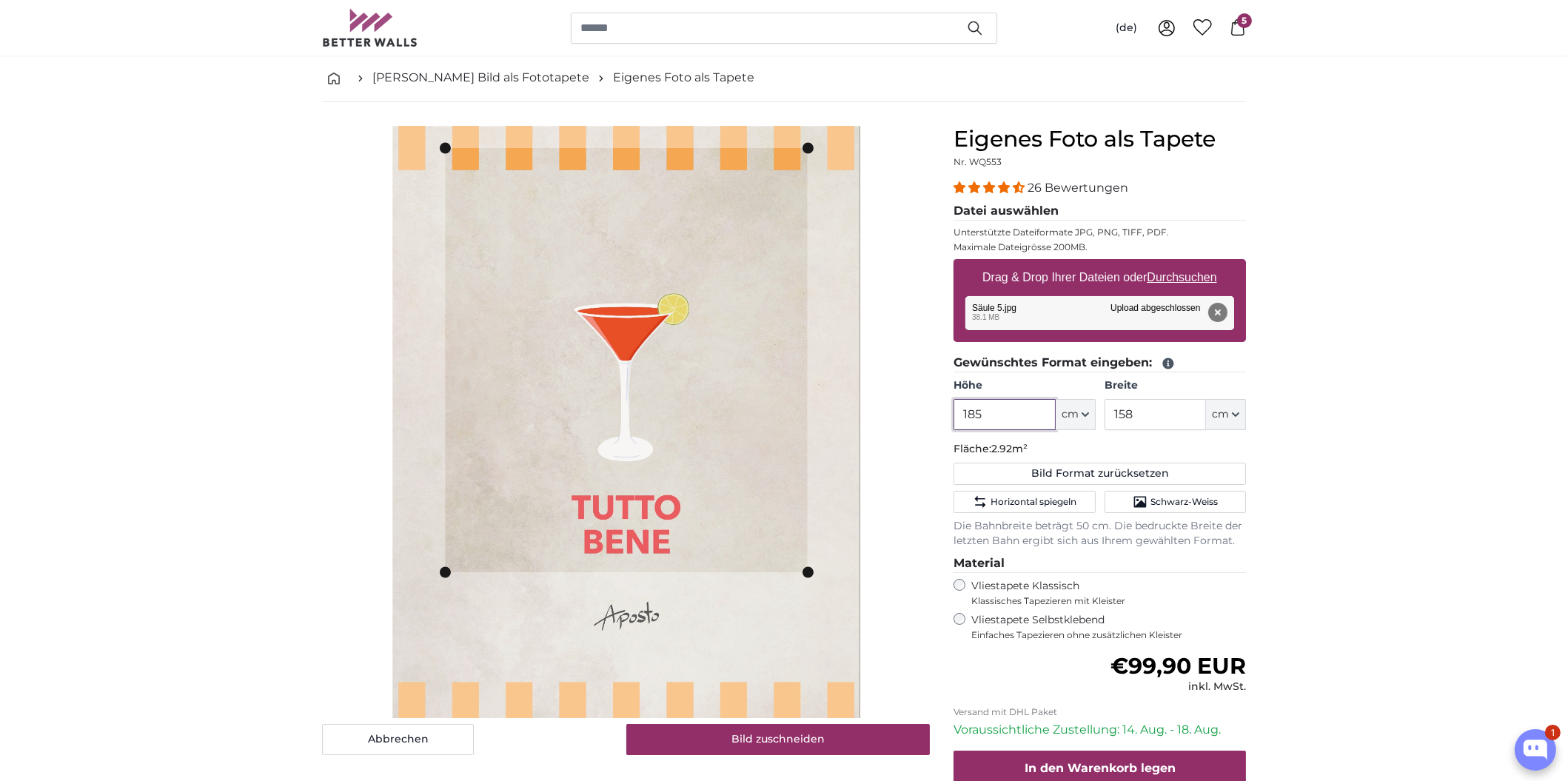
click at [0, 0] on slot at bounding box center [0, 0] width 0 height 0
drag, startPoint x: 1030, startPoint y: 420, endPoint x: 839, endPoint y: 421, distance: 191.0
click at [839, 421] on product-detail "Abbrechen Bild zuschneiden Bahnen ausblenden Eigenes Foto als Tapete Nr. WQ553 …" at bounding box center [784, 498] width 948 height 793
click at [1136, 412] on input "158" at bounding box center [1155, 414] width 101 height 31
click at [1007, 417] on input "185" at bounding box center [1004, 414] width 101 height 31
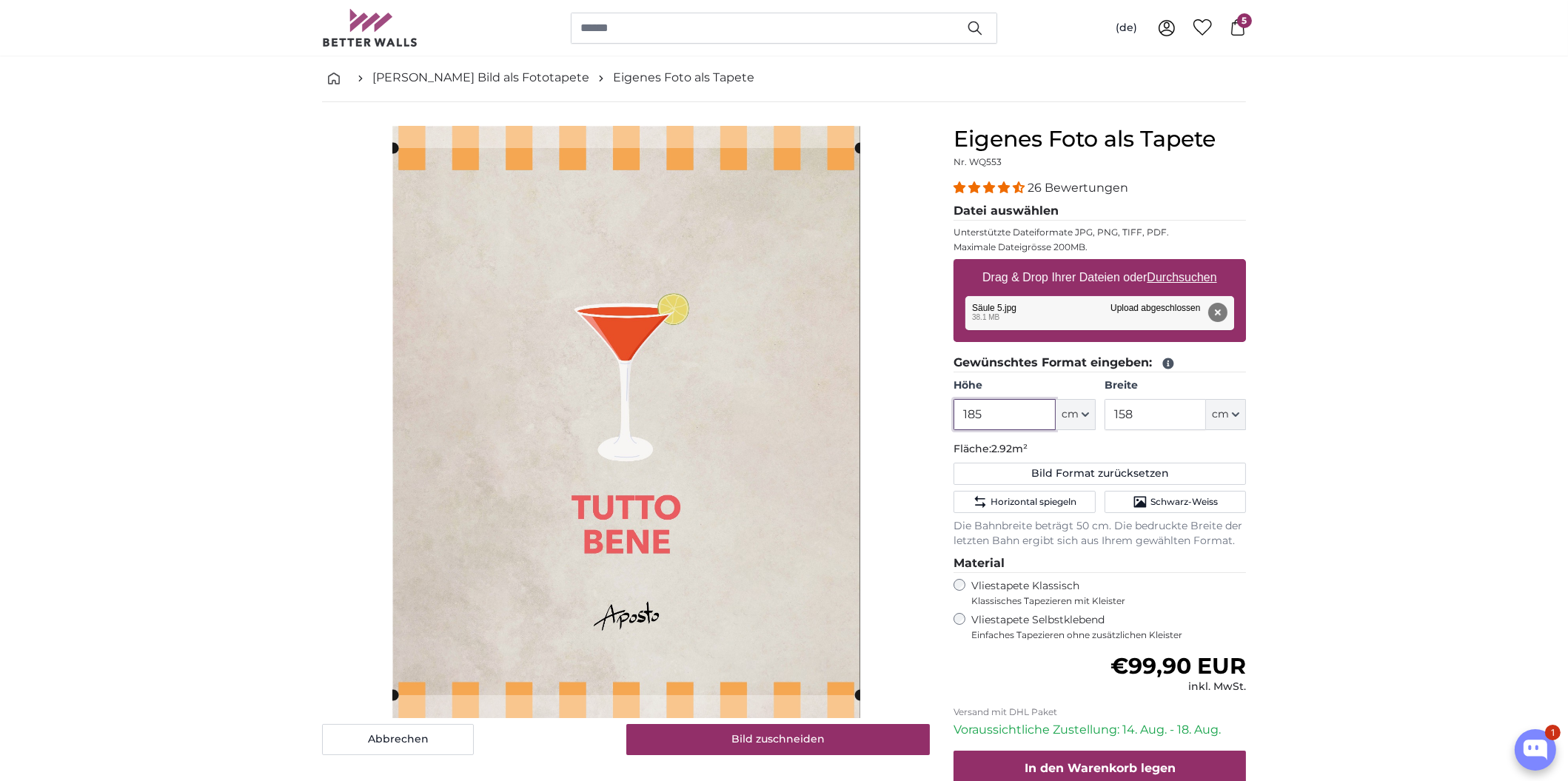
click at [1209, 715] on html "1 Fototapeten nach [GEOGRAPHIC_DATA] GRATIS Lieferung! - Geliefert bis [DATE]'0…" at bounding box center [784, 324] width 1568 height 781
click at [403, 750] on button "Abbrechen" at bounding box center [398, 740] width 152 height 31
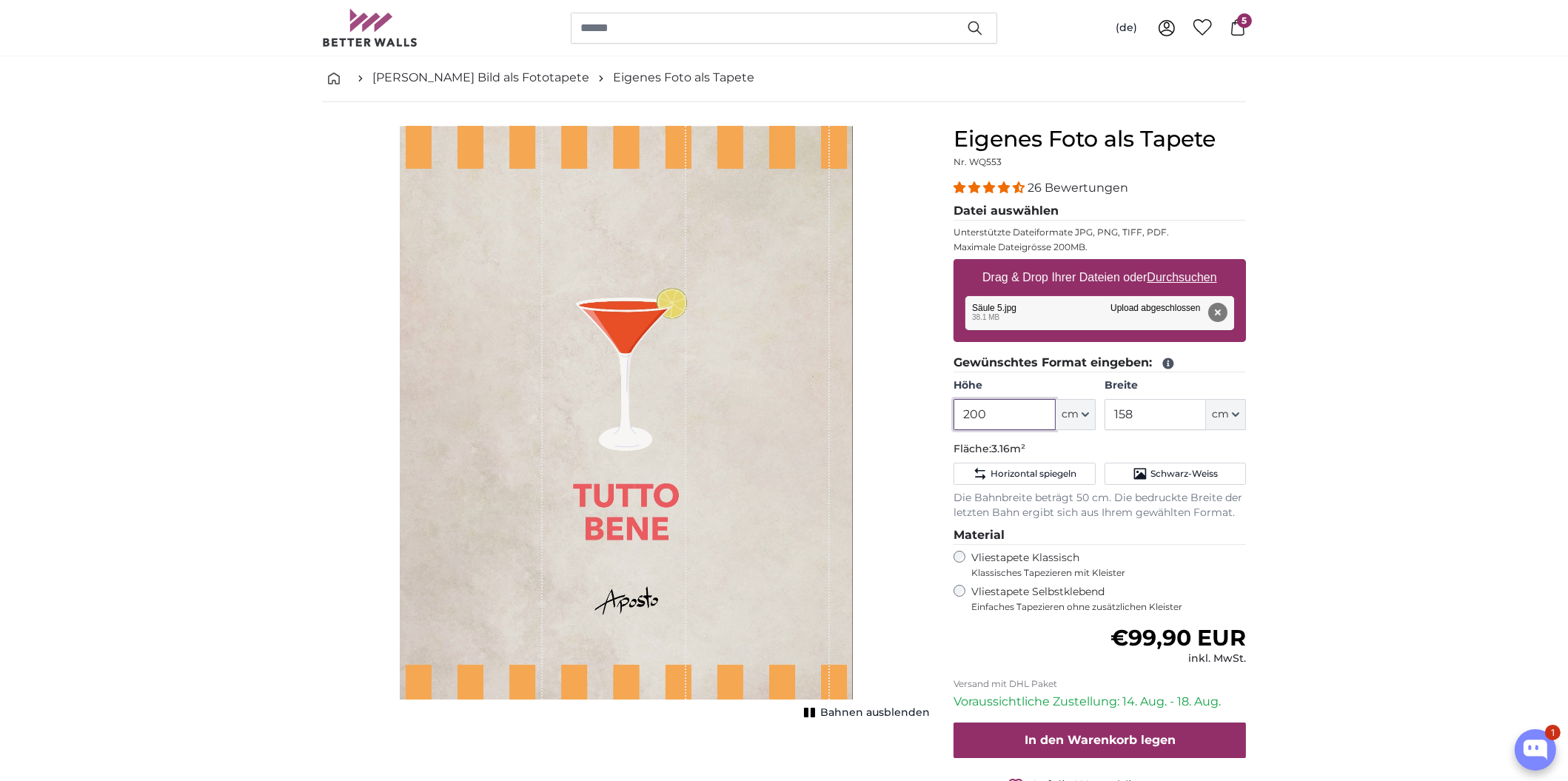
click at [992, 402] on input "200" at bounding box center [1004, 414] width 101 height 31
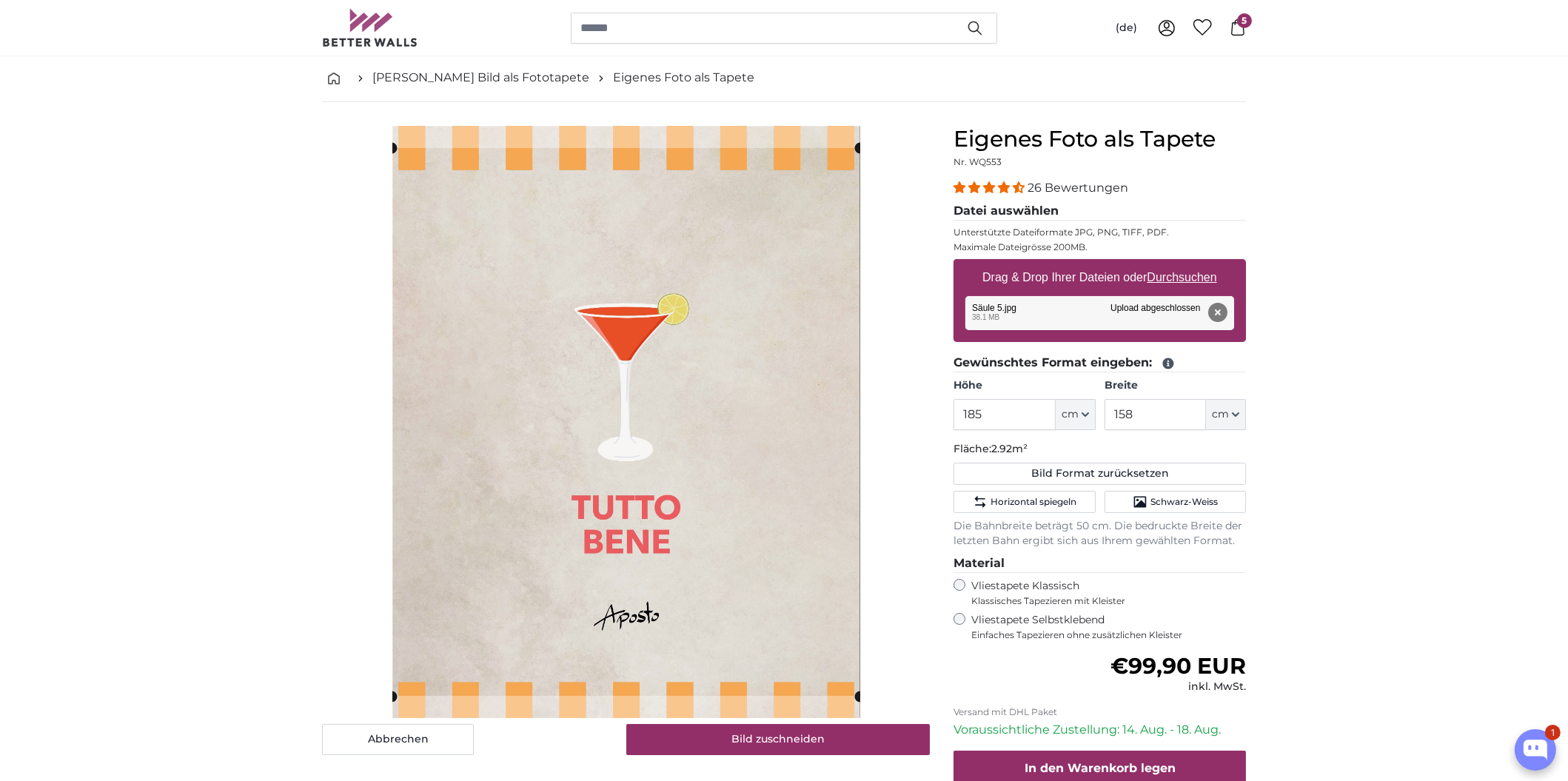
click at [1006, 412] on input "185" at bounding box center [1004, 414] width 101 height 31
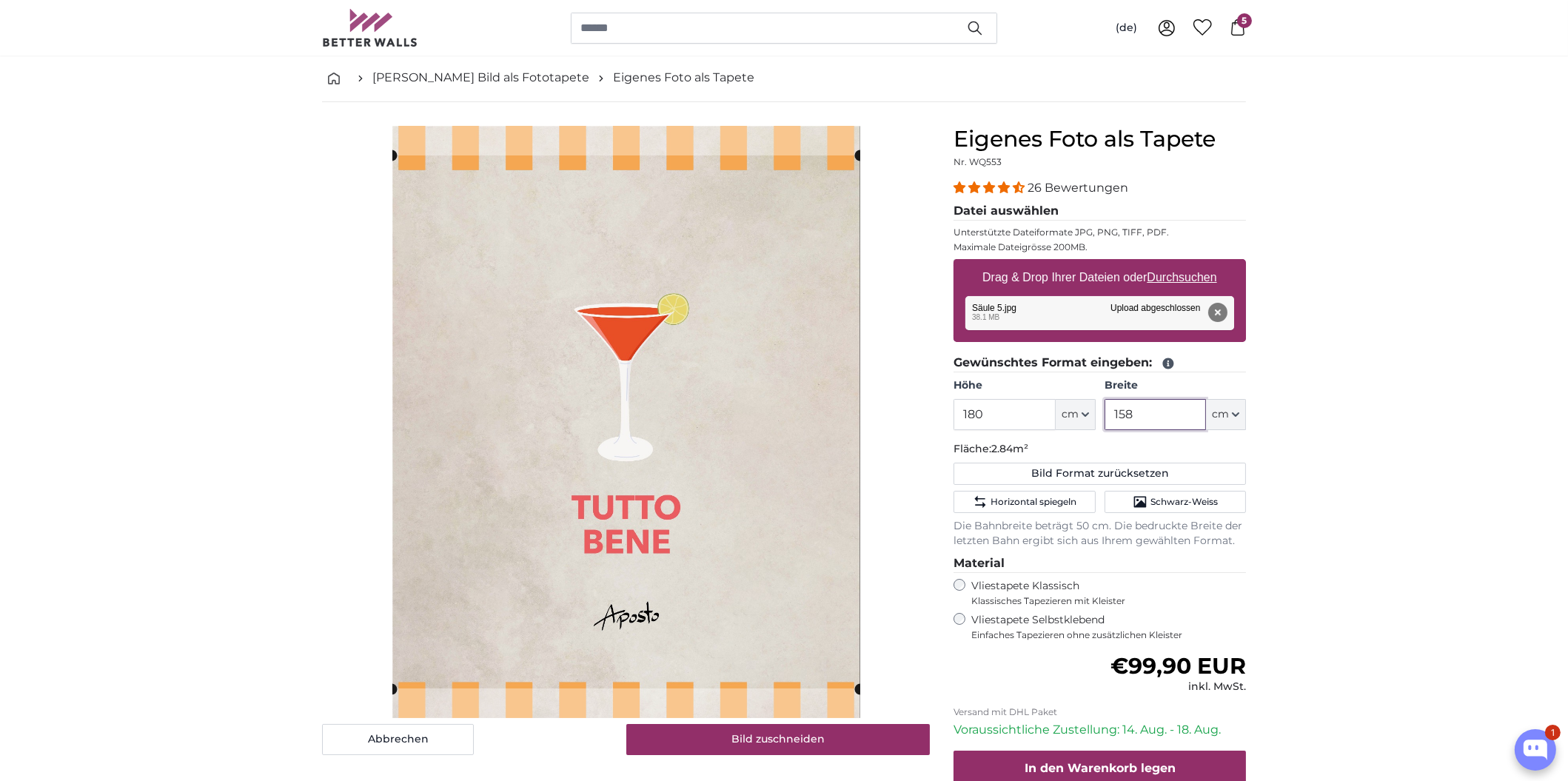
click at [1143, 411] on input "158" at bounding box center [1155, 414] width 101 height 31
drag, startPoint x: 1018, startPoint y: 414, endPoint x: 976, endPoint y: 414, distance: 42.0
click at [974, 415] on input "180" at bounding box center [1004, 414] width 101 height 31
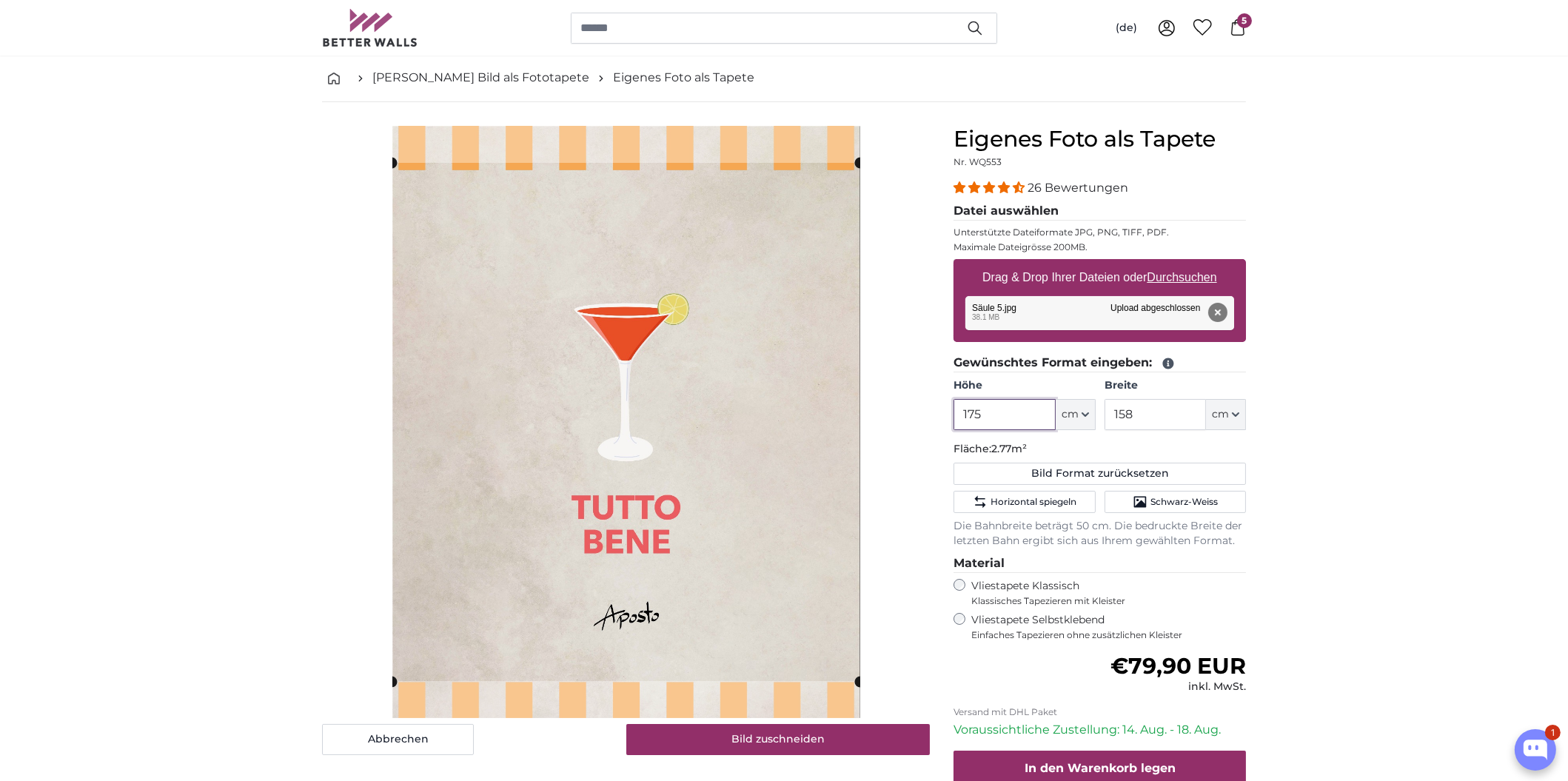
click at [902, 413] on product-detail "Abbrechen Bild zuschneiden Bahnen ausblenden Eigenes Foto als Tapete Nr. WQ553 …" at bounding box center [784, 498] width 948 height 793
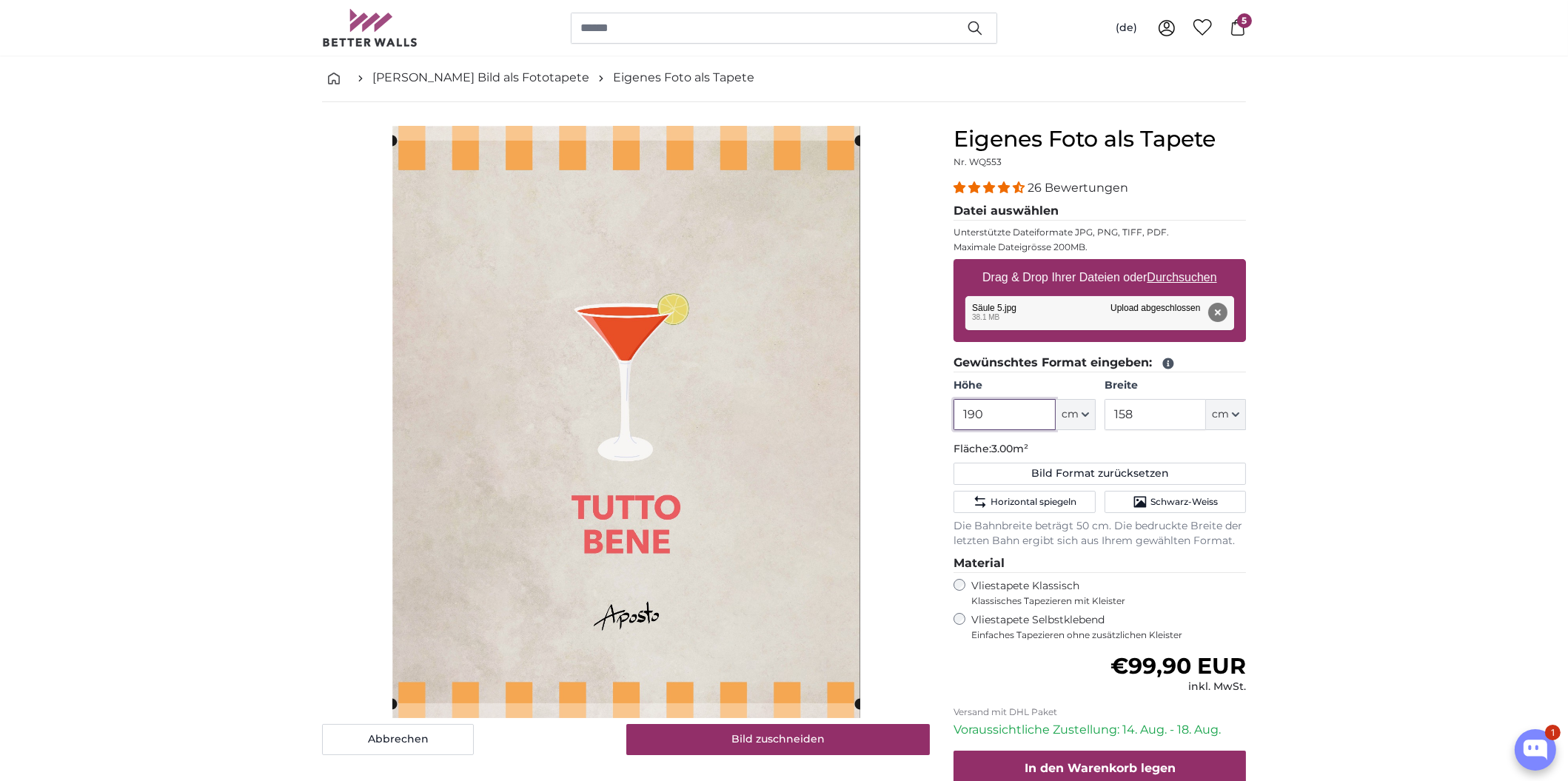
type input "190"
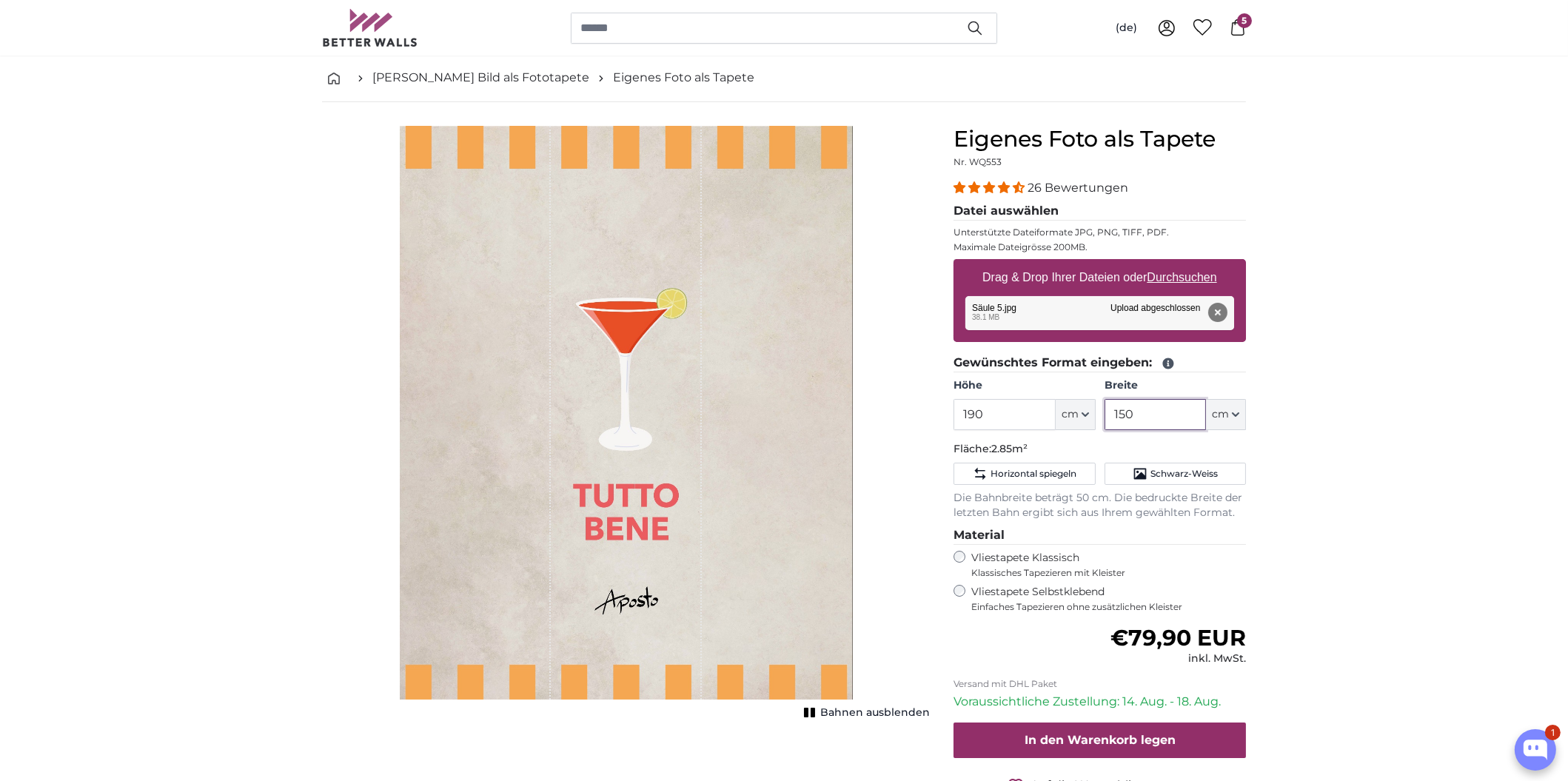
type input "150"
drag, startPoint x: 1408, startPoint y: 532, endPoint x: 1275, endPoint y: 681, distance: 199.7
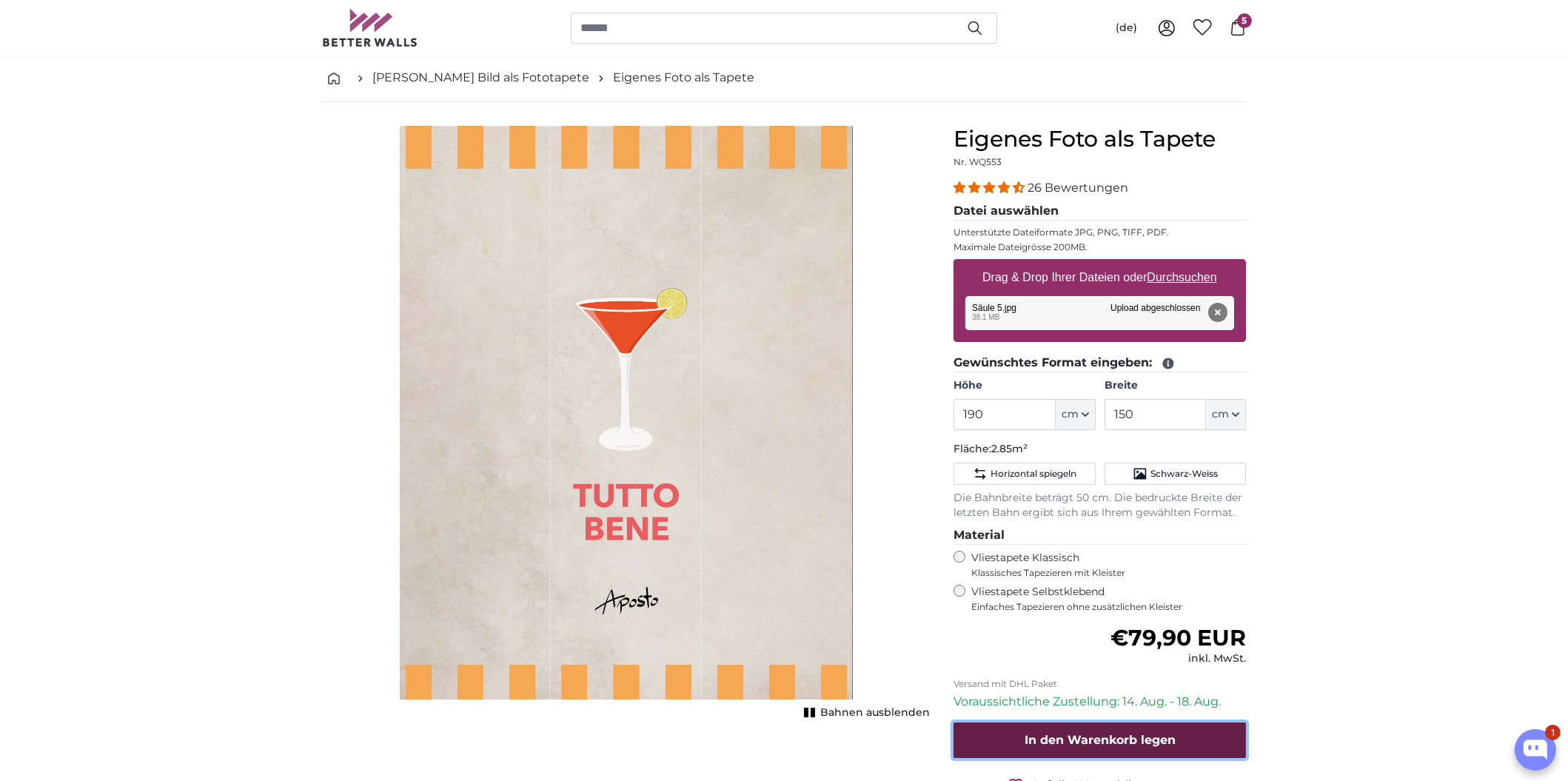
click at [1073, 739] on span "In den Warenkorb legen" at bounding box center [1099, 740] width 151 height 14
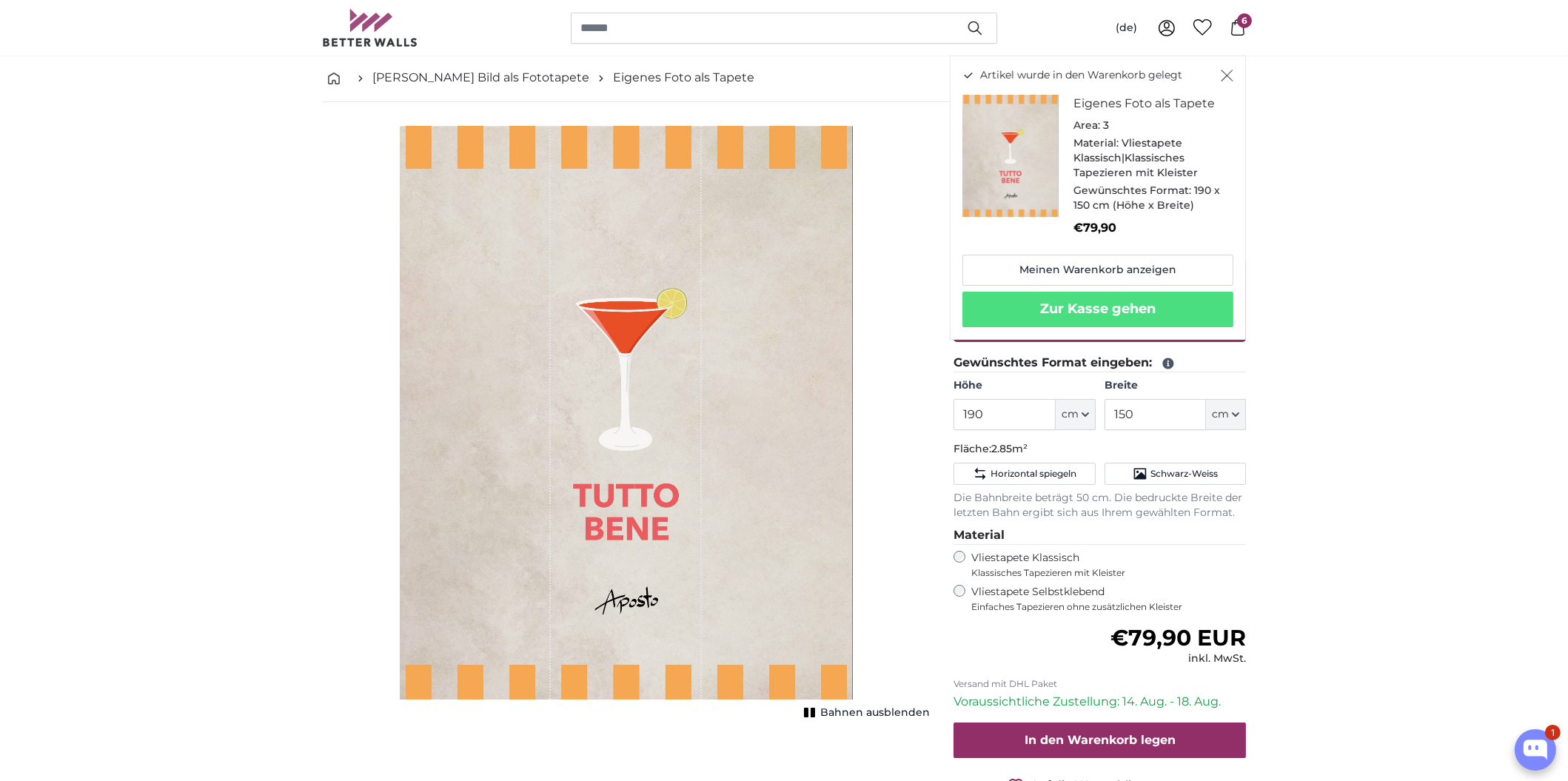
click at [1230, 75] on icon "Schließen" at bounding box center [1227, 76] width 12 height 12
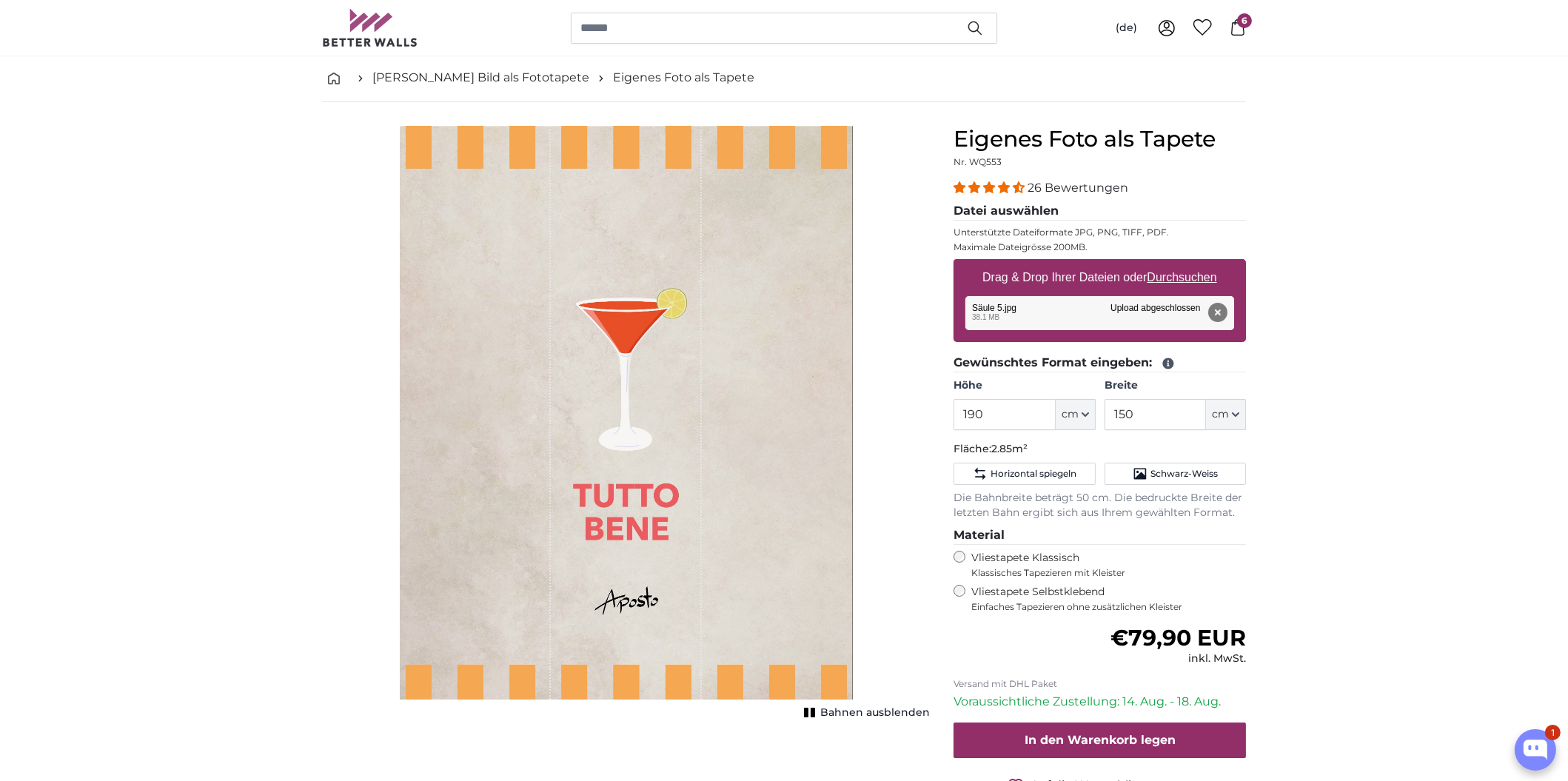
click at [1168, 276] on u "Durchsuchen" at bounding box center [1182, 277] width 70 height 12
click at [1168, 264] on input "Drag & Drop Ihrer Dateien oder Durchsuchen" at bounding box center [1099, 261] width 292 height 4
type input "**********"
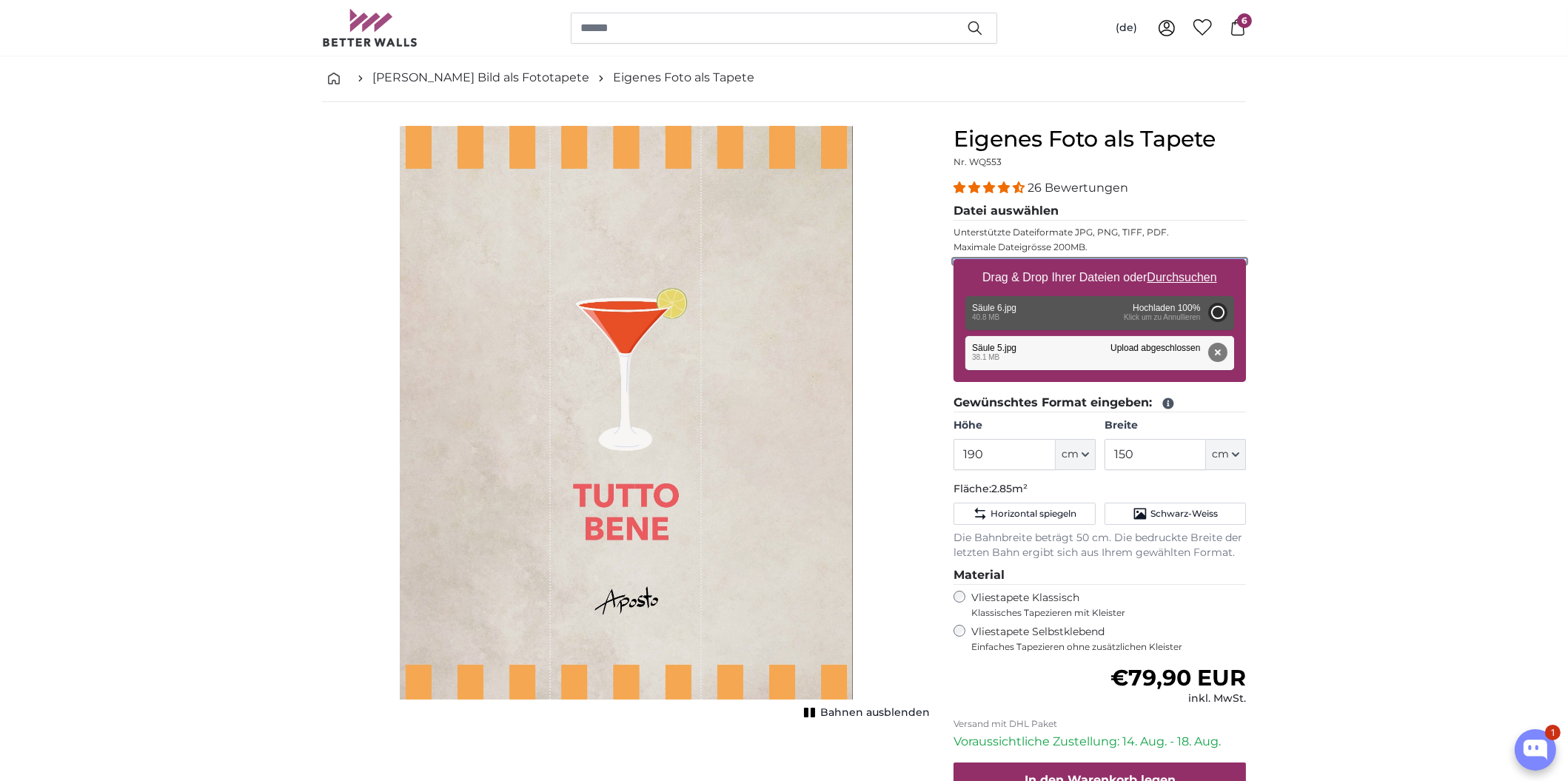
type input "200"
type input "158"
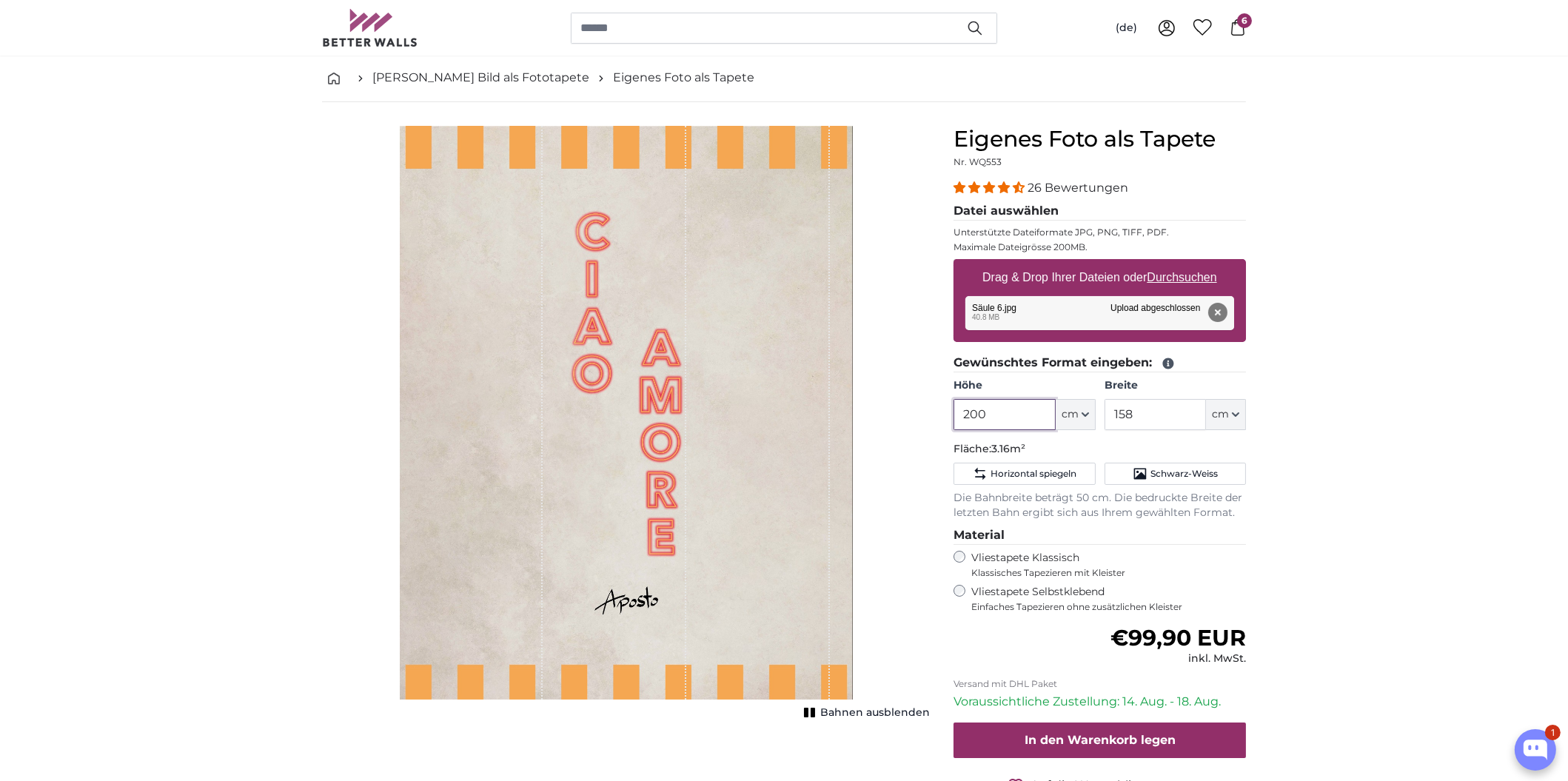
drag, startPoint x: 1003, startPoint y: 408, endPoint x: 917, endPoint y: 408, distance: 86.0
click at [917, 408] on product-detail "Abbrechen Bild zuschneiden Bahnen ausblenden Eigenes Foto als Tapete Nr. WQ553 …" at bounding box center [784, 484] width 948 height 764
type input "190"
type input "150"
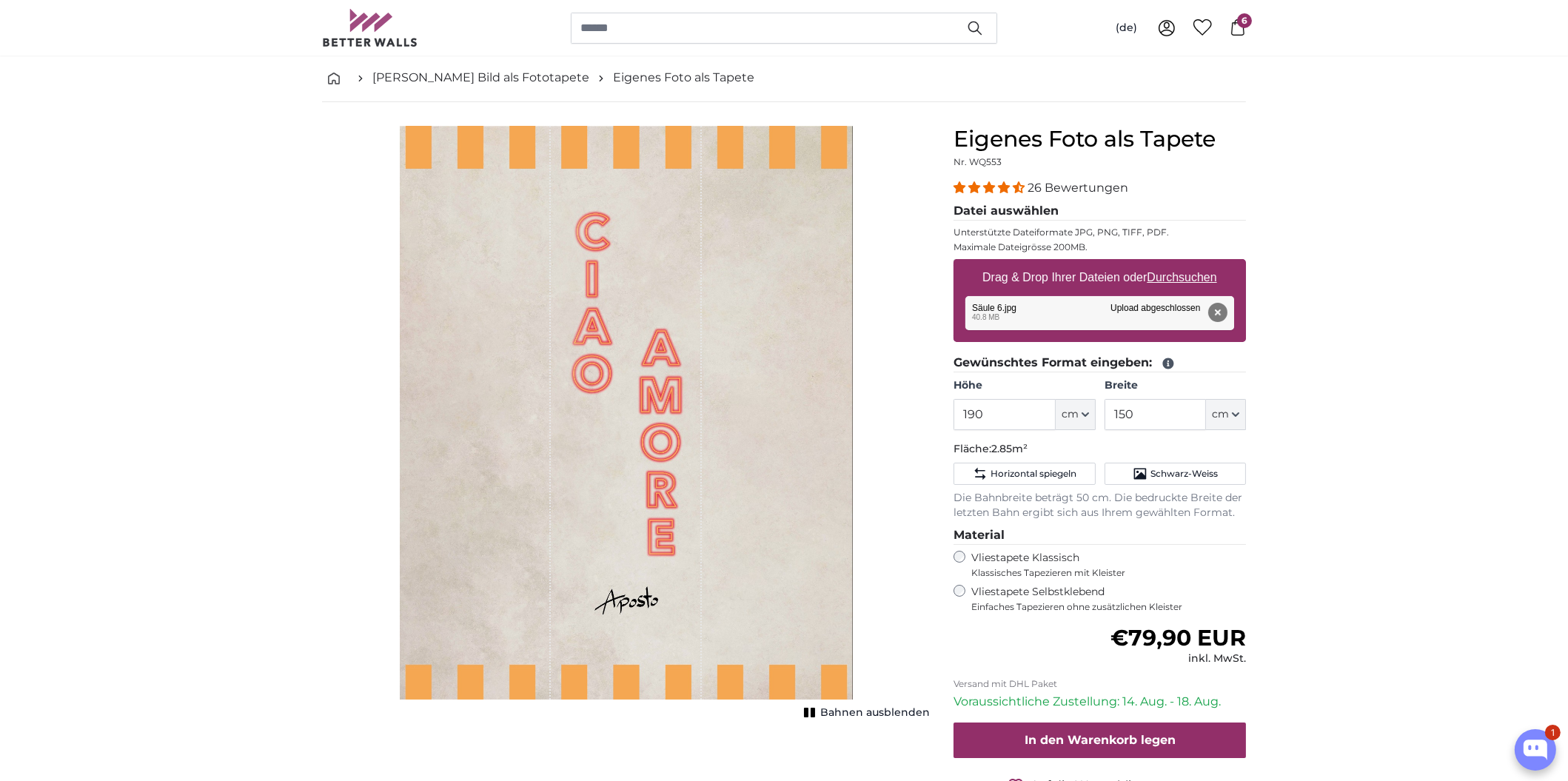
scroll to position [269, 0]
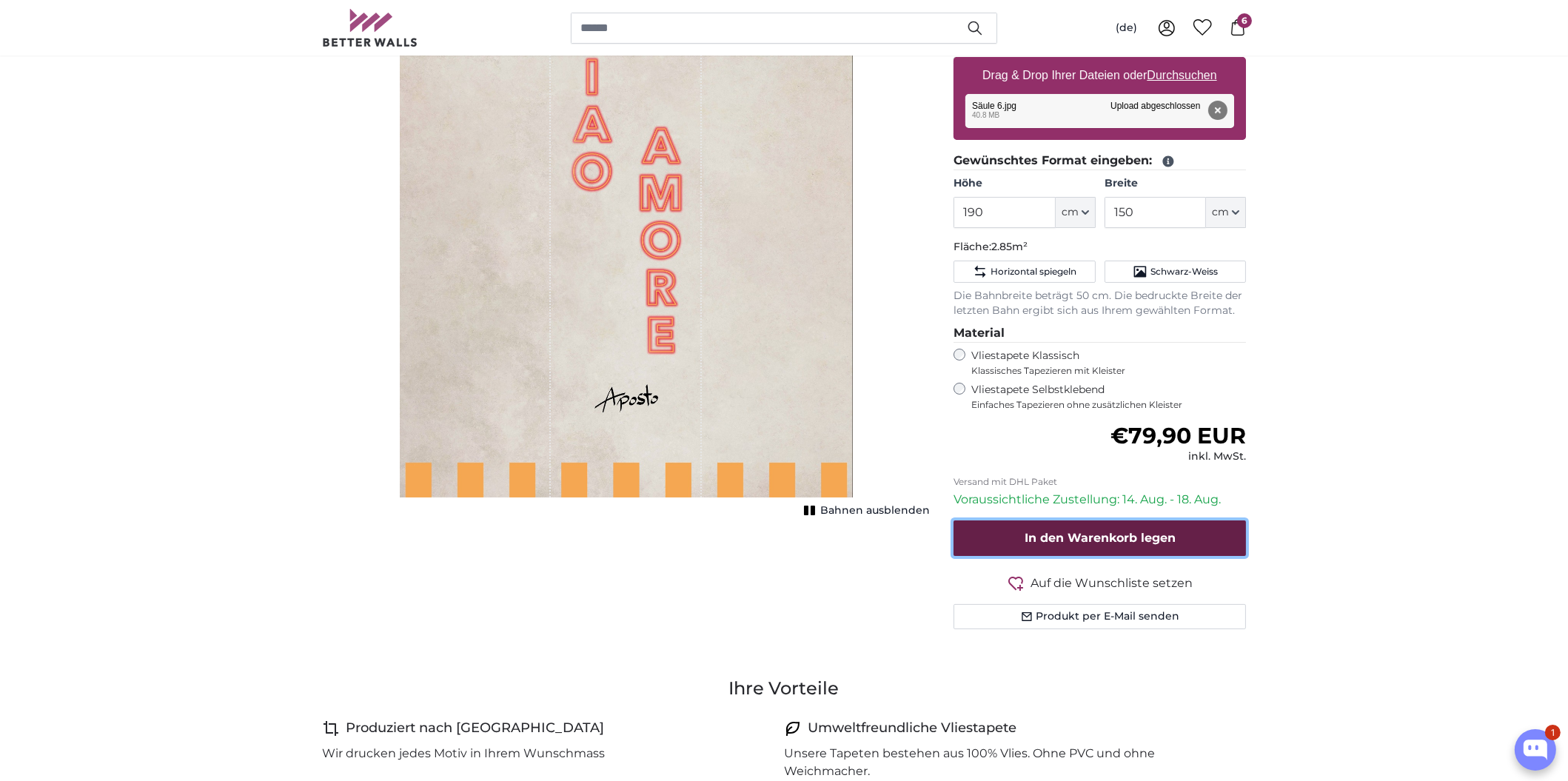
click at [1092, 531] on span "In den Warenkorb legen" at bounding box center [1099, 538] width 151 height 14
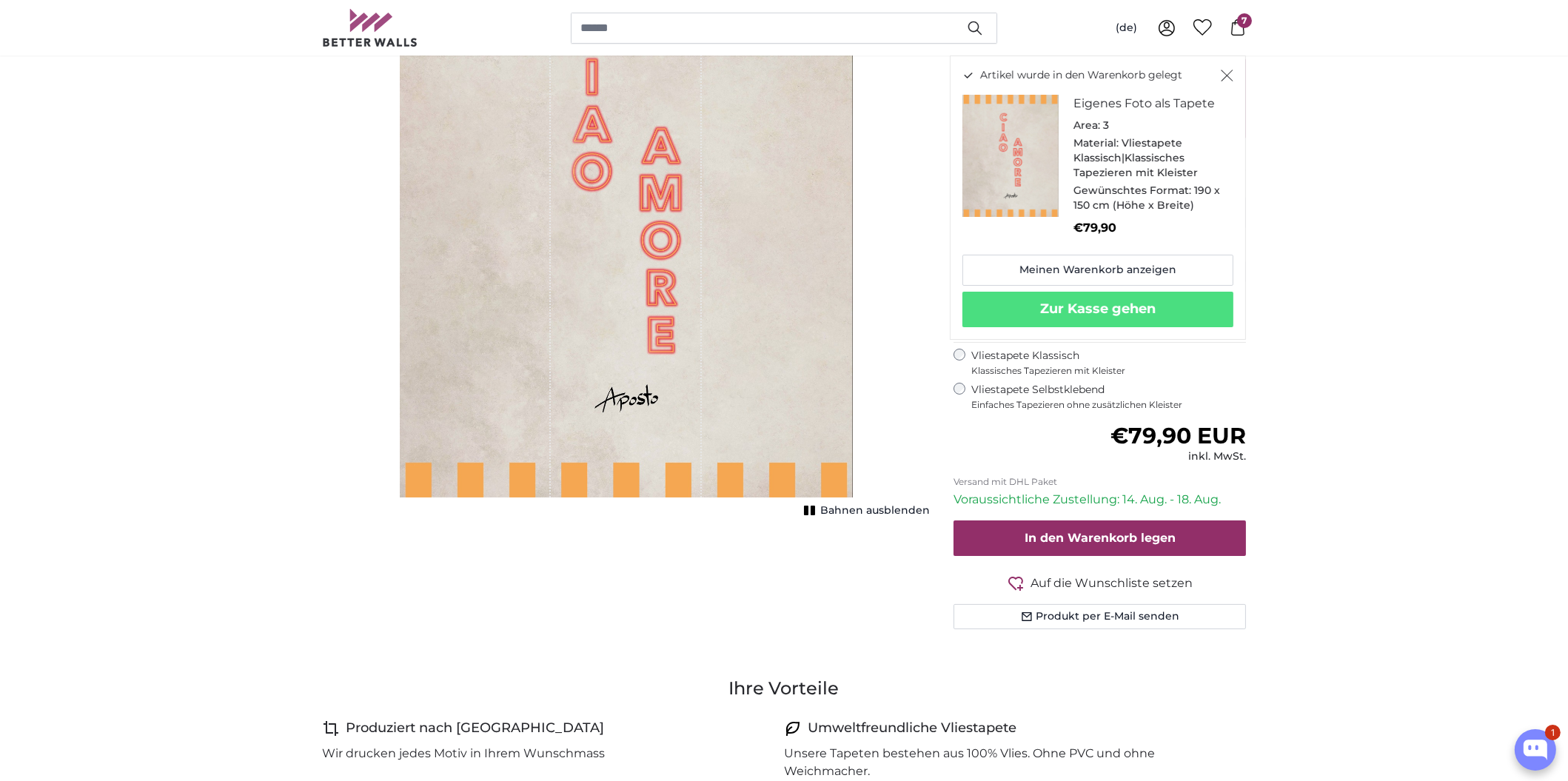
click at [1233, 78] on div "Artikel wurde in den Warenkorb gelegt Eigenes Foto als Tapete Area: 3 Material:…" at bounding box center [1097, 198] width 296 height 284
click at [1222, 69] on button "Schließen" at bounding box center [1227, 75] width 12 height 15
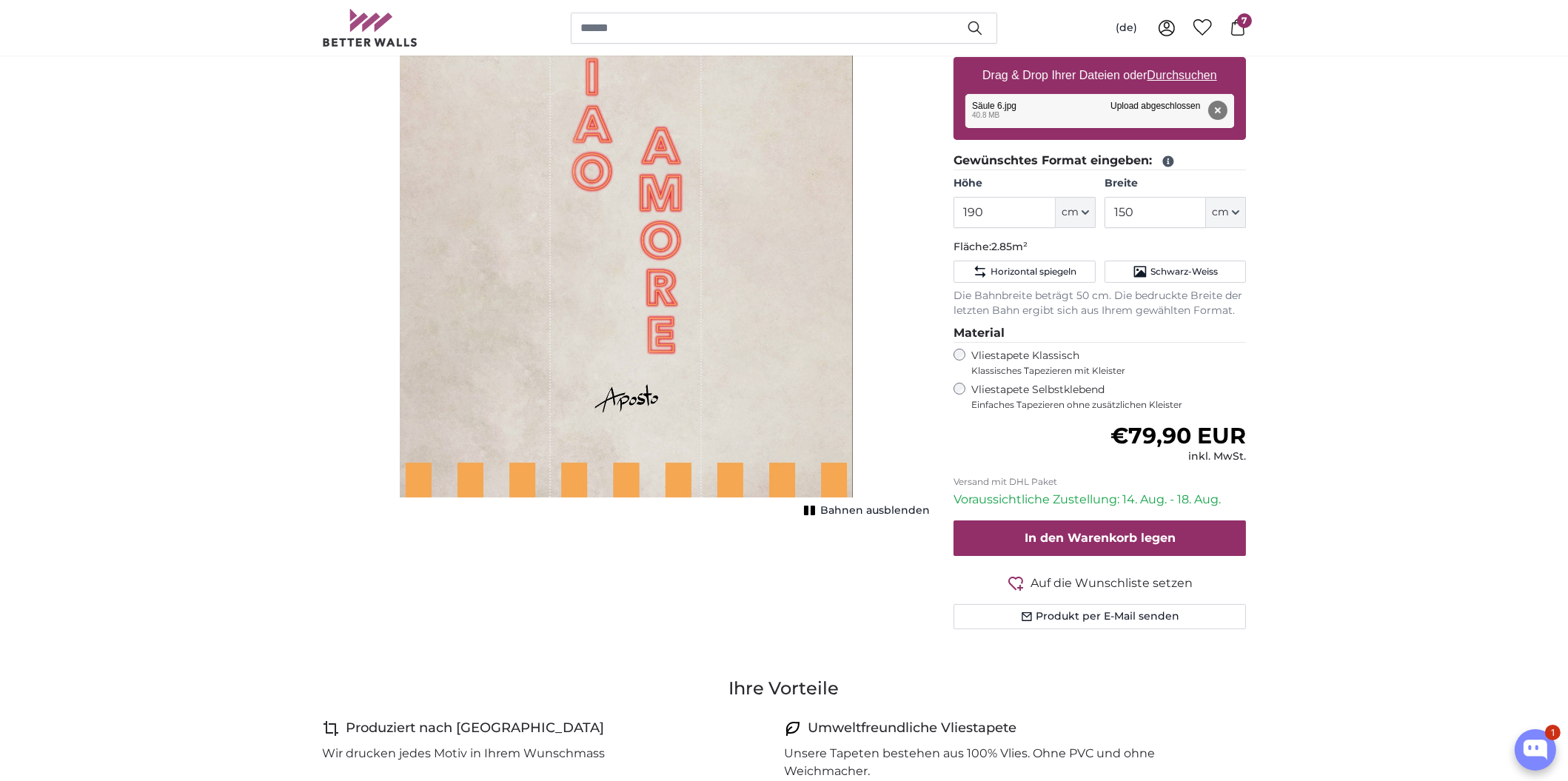
click at [1180, 80] on u "Durchsuchen" at bounding box center [1182, 75] width 70 height 12
click at [1180, 61] on input "Drag & Drop Ihrer Dateien oder Durchsuchen" at bounding box center [1099, 58] width 292 height 4
type input "**********"
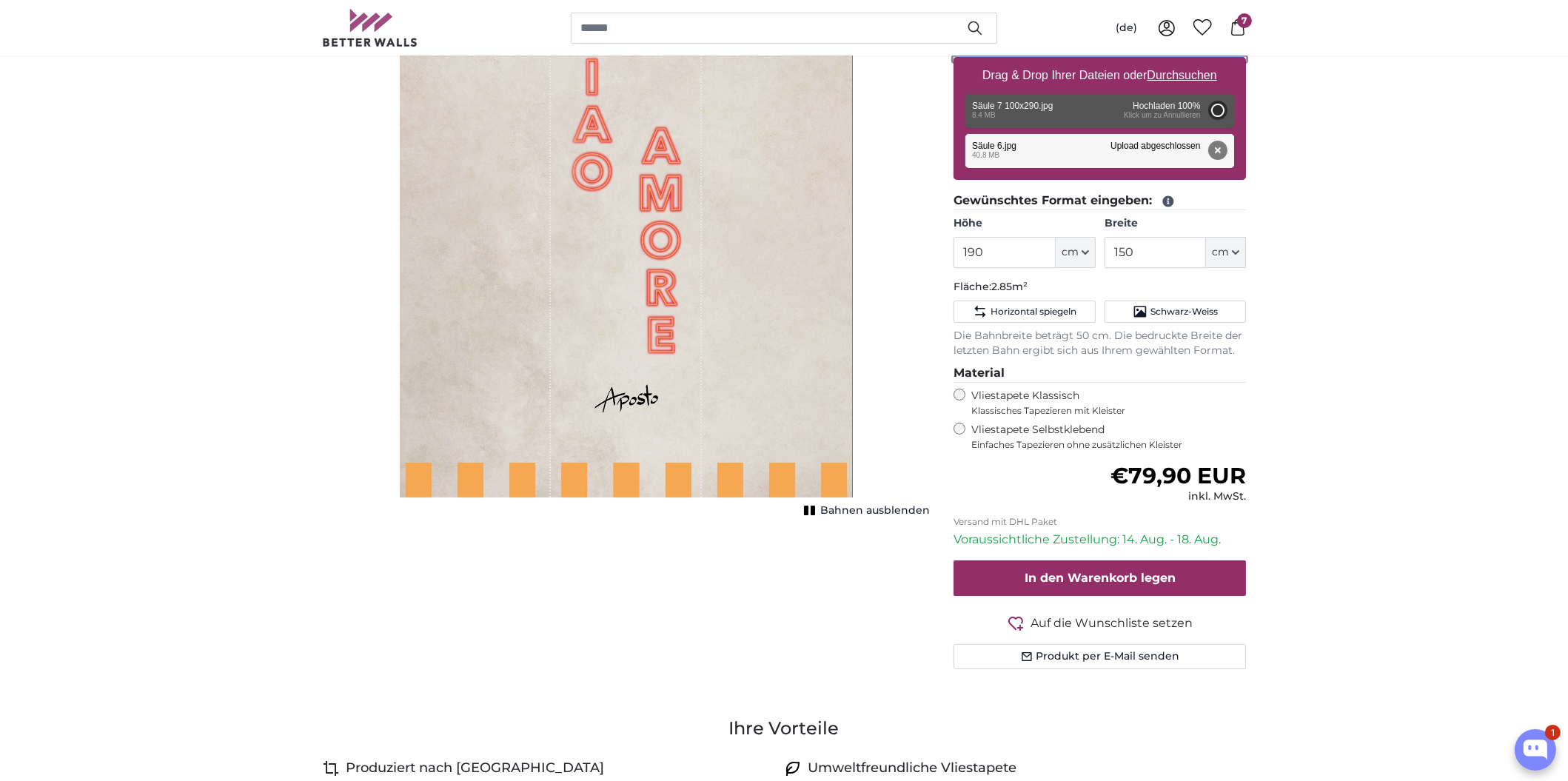
type input "200"
type input "68"
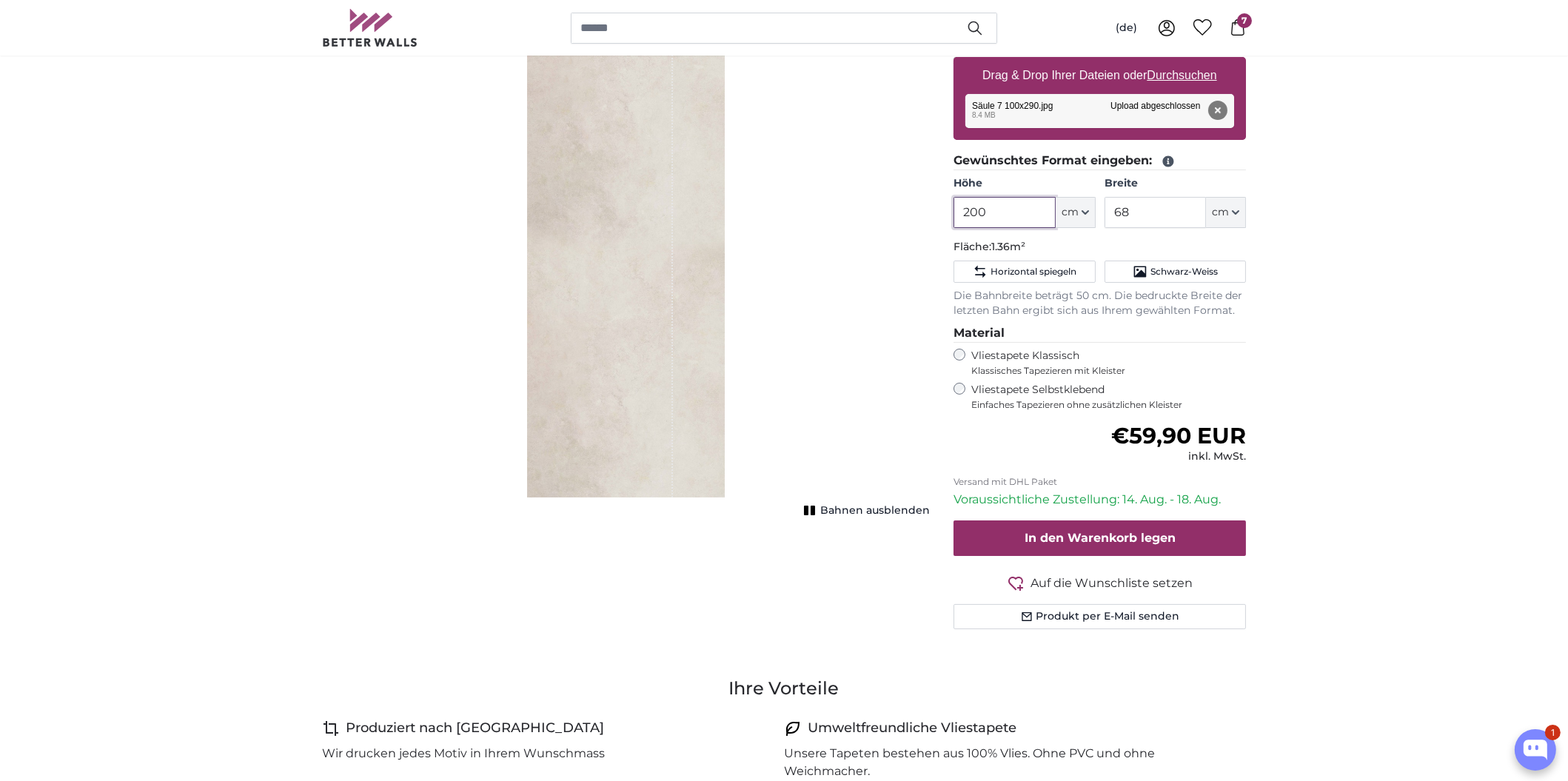
drag, startPoint x: 1008, startPoint y: 217, endPoint x: 891, endPoint y: 216, distance: 117.0
click at [891, 216] on product-detail "Abbrechen Bild zuschneiden Bahnen ausblenden Eigenes Foto als Tapete Nr. WQ553 …" at bounding box center [784, 282] width 948 height 764
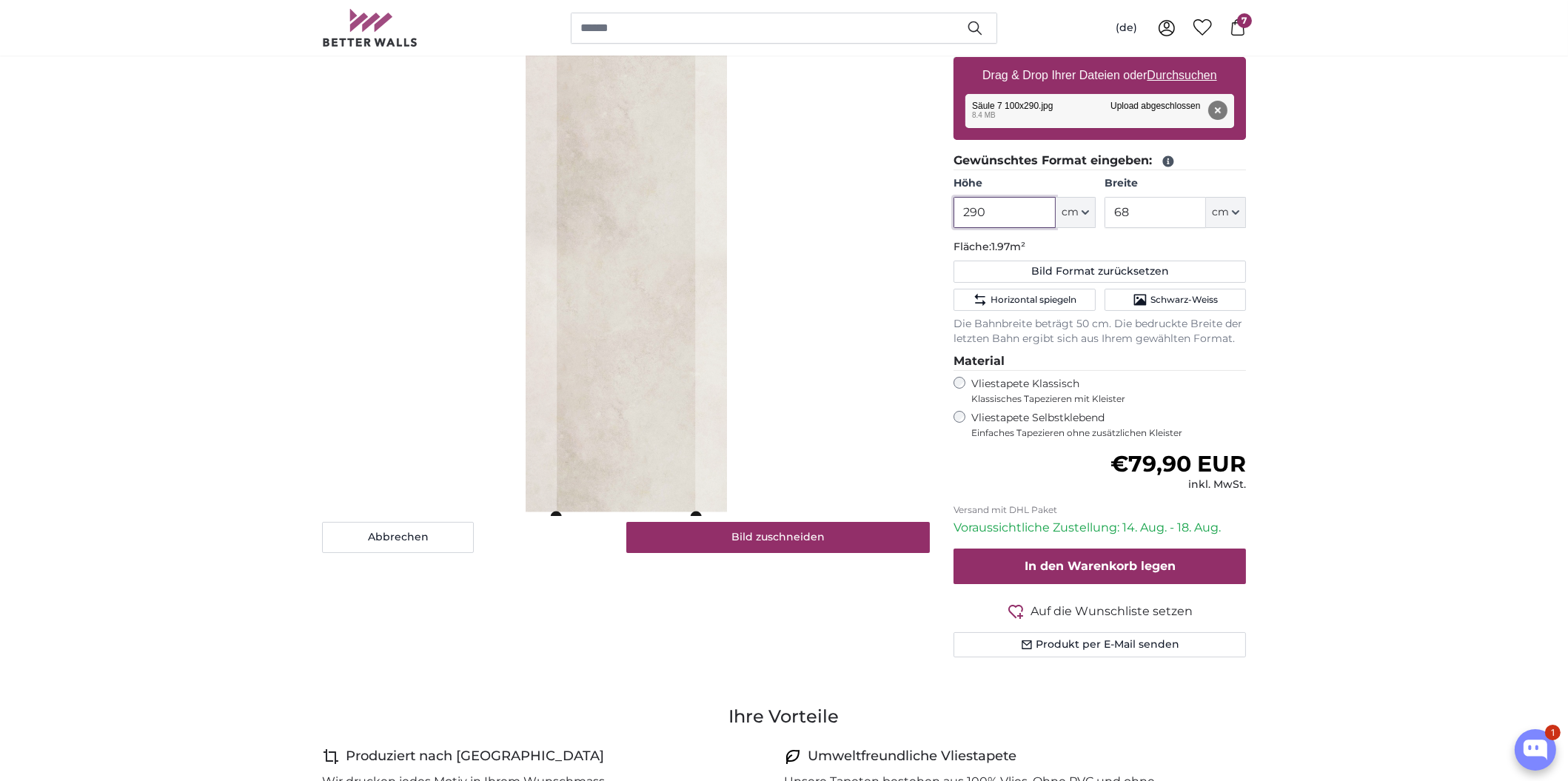
type input "290"
drag, startPoint x: 1147, startPoint y: 204, endPoint x: 1105, endPoint y: 197, distance: 42.6
click at [1105, 197] on input "68" at bounding box center [1155, 213] width 101 height 31
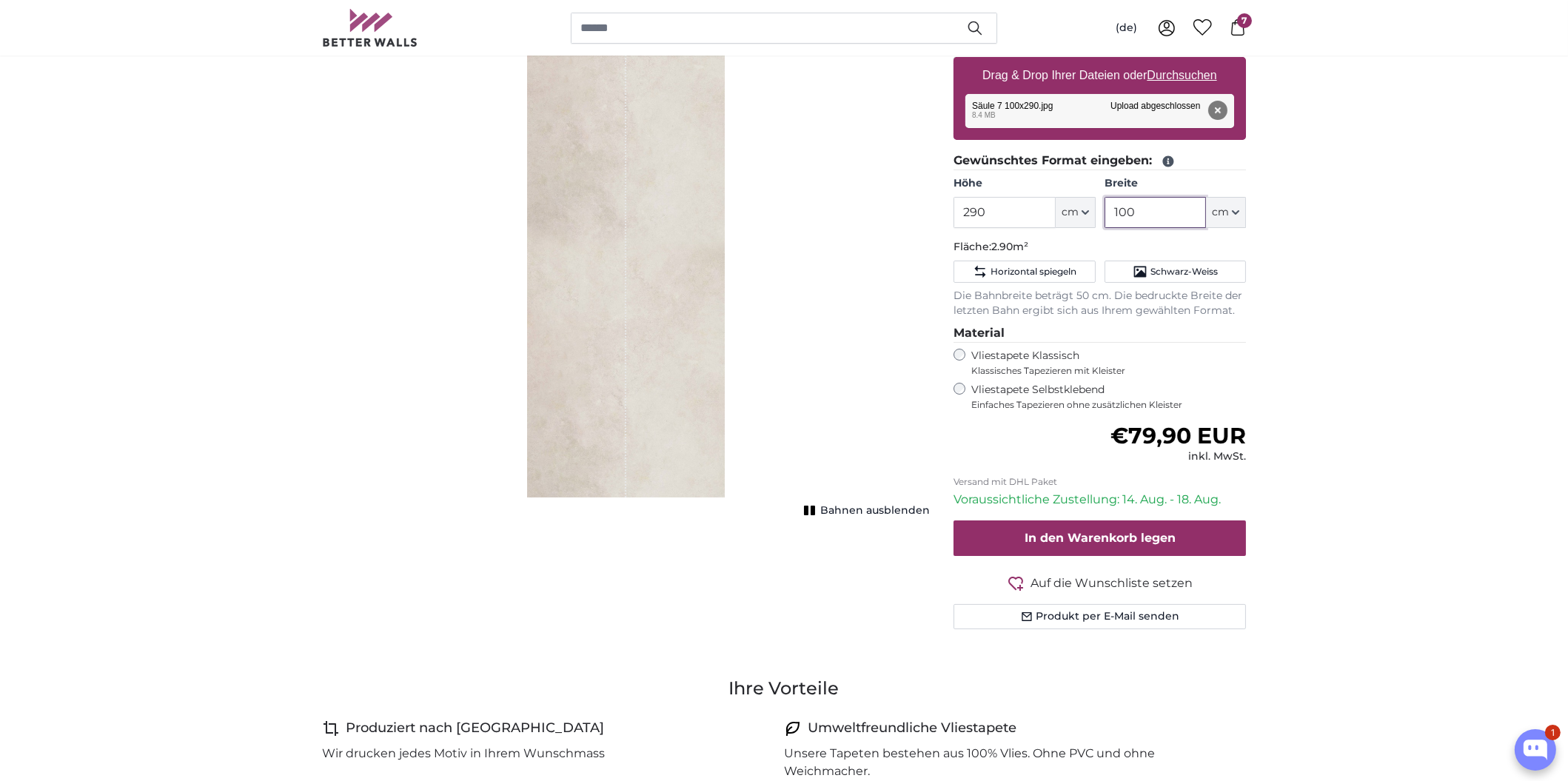
type input "100"
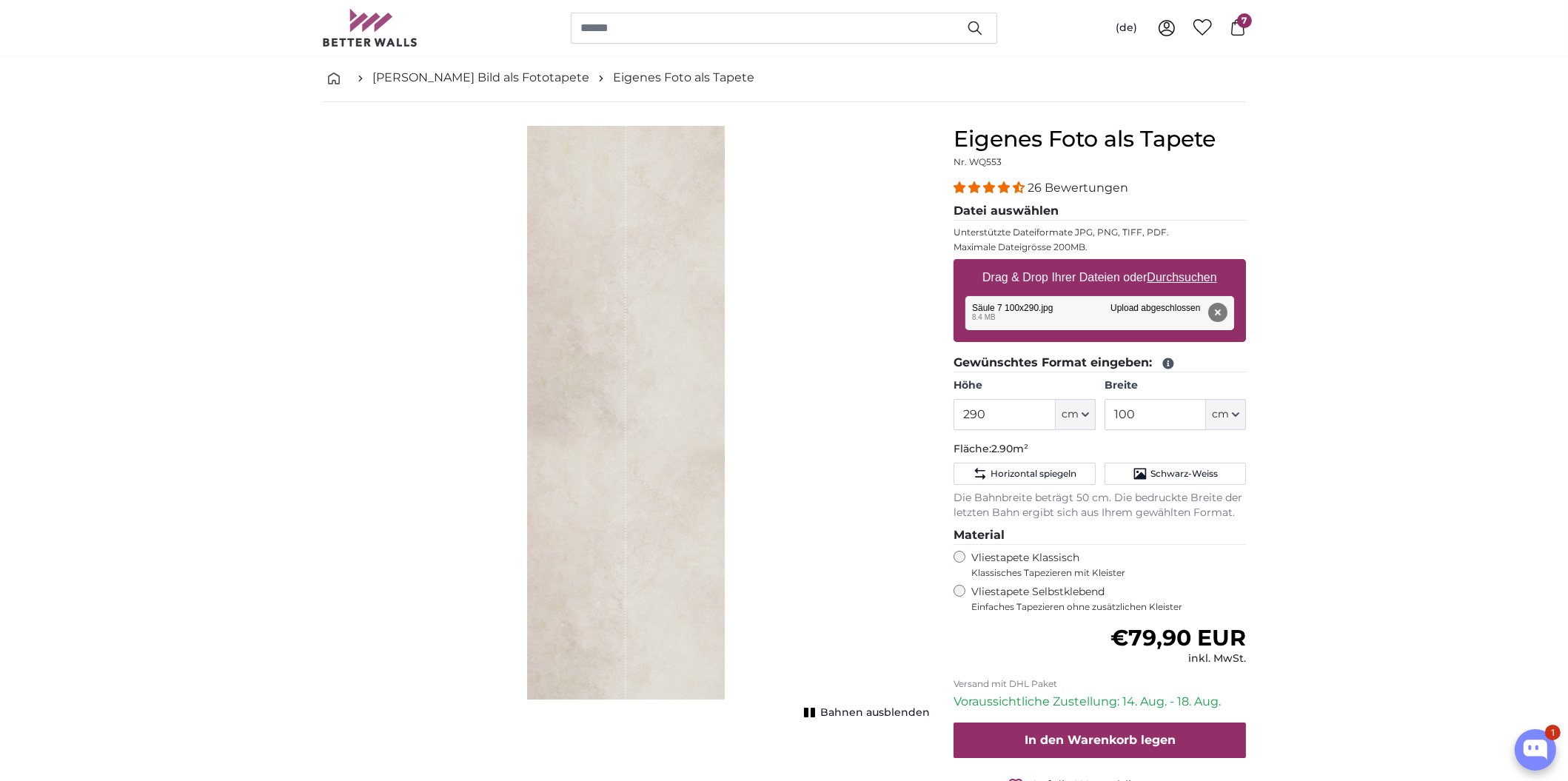
scroll to position [134, 0]
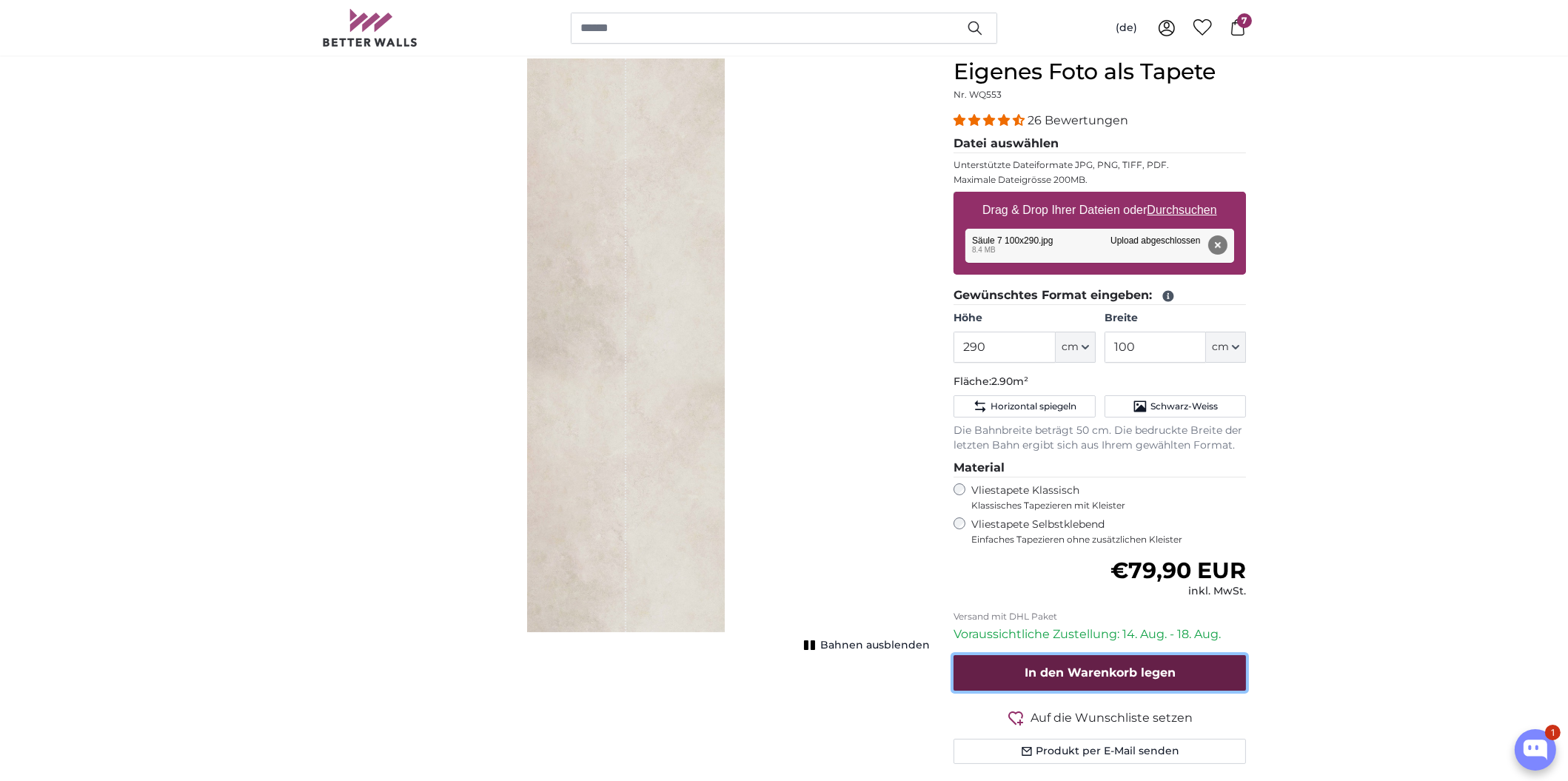
click at [1096, 668] on span "In den Warenkorb legen" at bounding box center [1099, 673] width 151 height 14
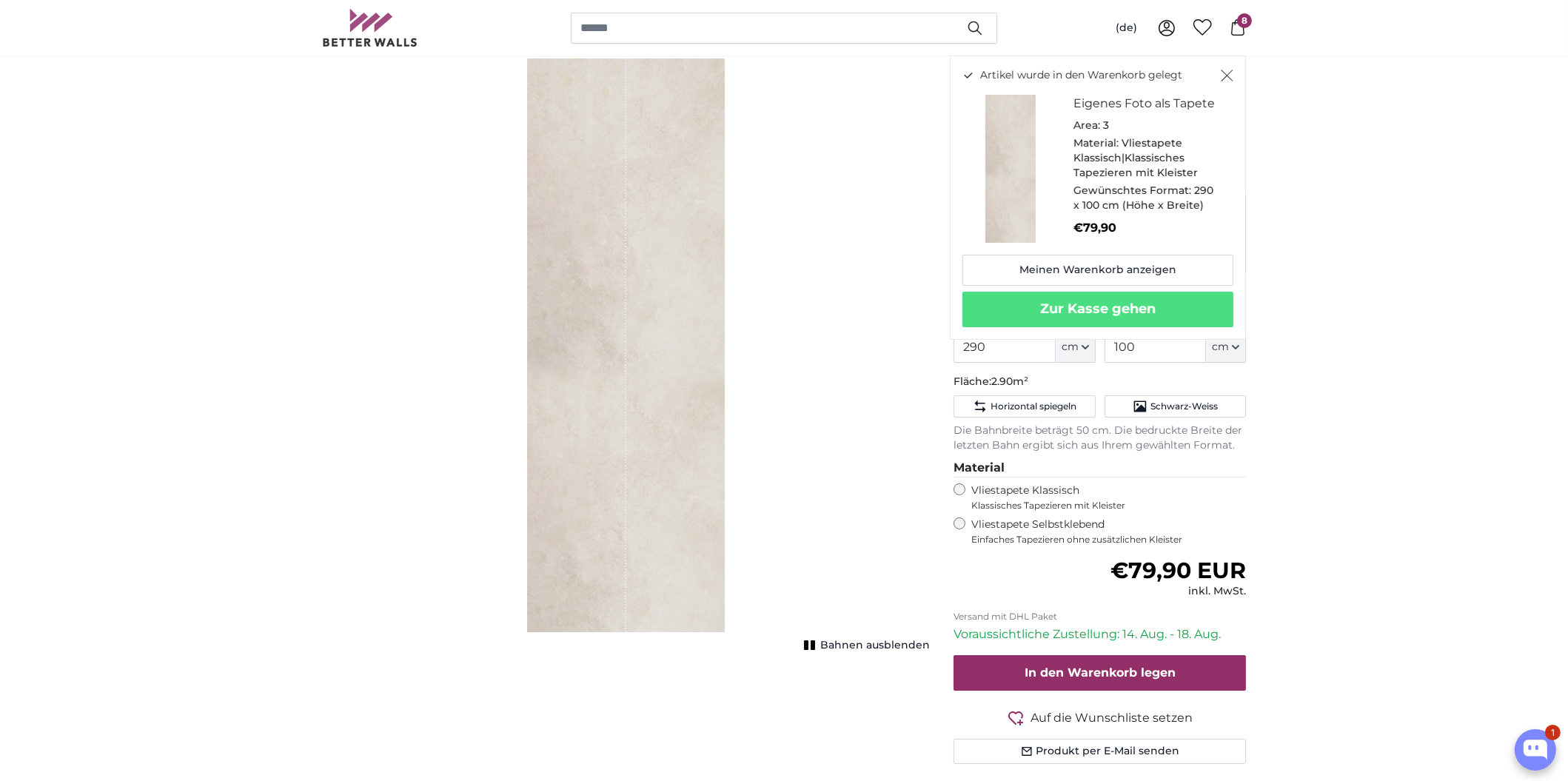
click at [1236, 17] on span "8" at bounding box center [1243, 20] width 15 height 15
